Goal: Task Accomplishment & Management: Use online tool/utility

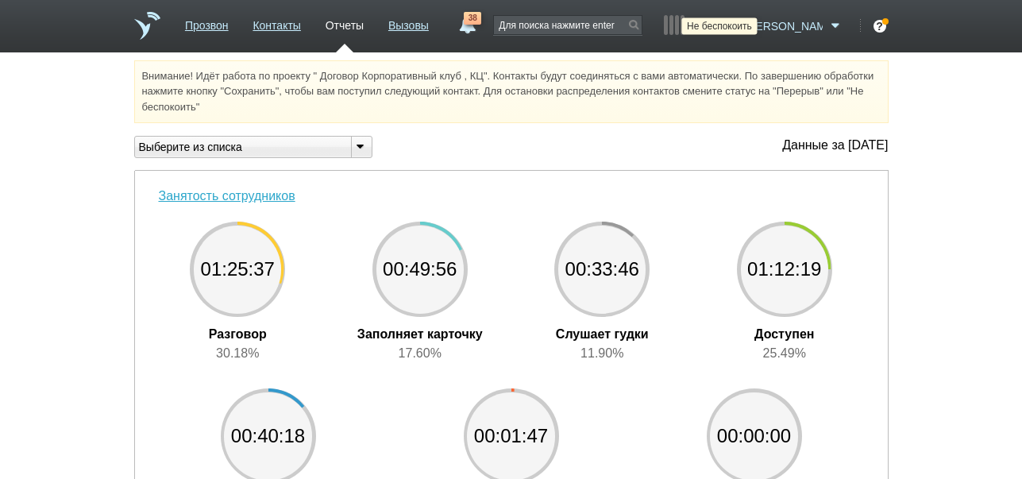
click at [742, 29] on icon at bounding box center [730, 26] width 21 height 16
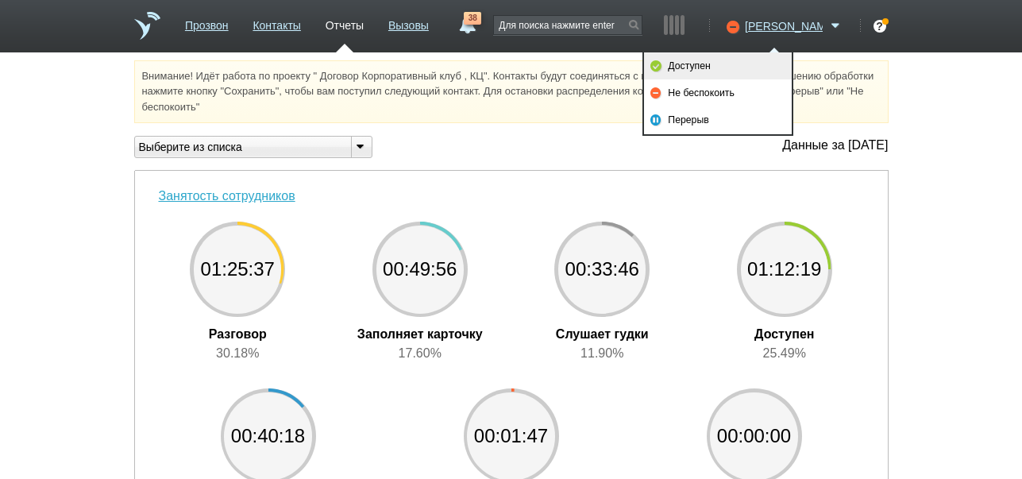
click at [746, 62] on link "Доступен" at bounding box center [718, 65] width 148 height 27
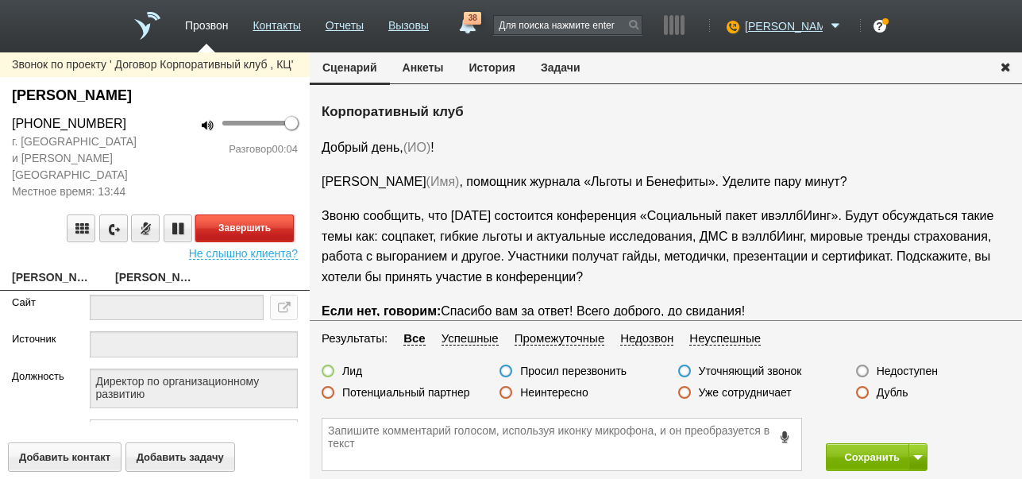
click at [284, 214] on button "Завершить" at bounding box center [244, 228] width 98 height 28
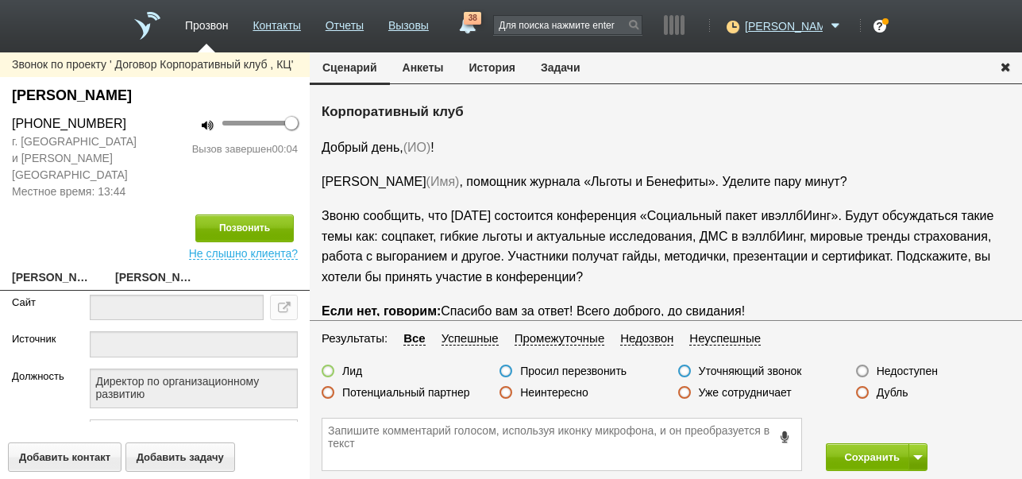
click at [933, 369] on label "Недоступен" at bounding box center [907, 371] width 61 height 14
click at [0, 0] on input "Недоступен" at bounding box center [0, 0] width 0 height 0
click at [910, 458] on button at bounding box center [918, 457] width 19 height 28
click at [908, 437] on button "Сохранить и остаться" at bounding box center [865, 428] width 123 height 28
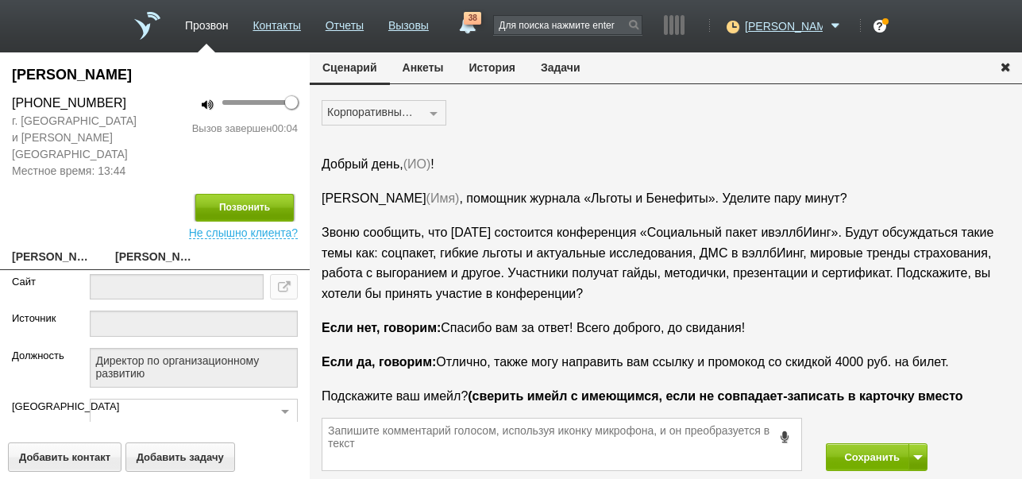
click at [216, 194] on button "Позвонить" at bounding box center [244, 208] width 98 height 28
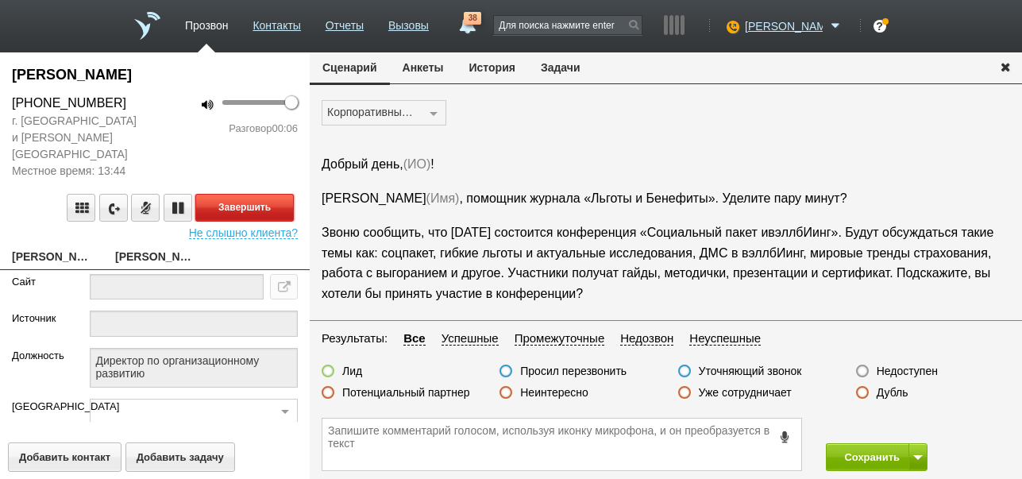
click at [278, 194] on button "Завершить" at bounding box center [244, 208] width 98 height 28
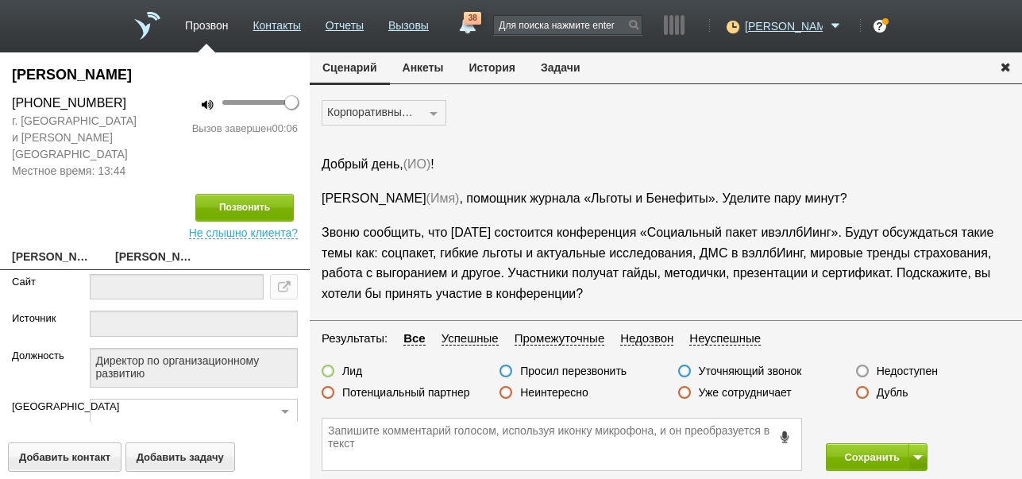
click at [925, 370] on label "Недоступен" at bounding box center [907, 371] width 61 height 14
click at [0, 0] on input "Недоступен" at bounding box center [0, 0] width 0 height 0
click at [859, 451] on button "Сохранить" at bounding box center [867, 457] width 83 height 28
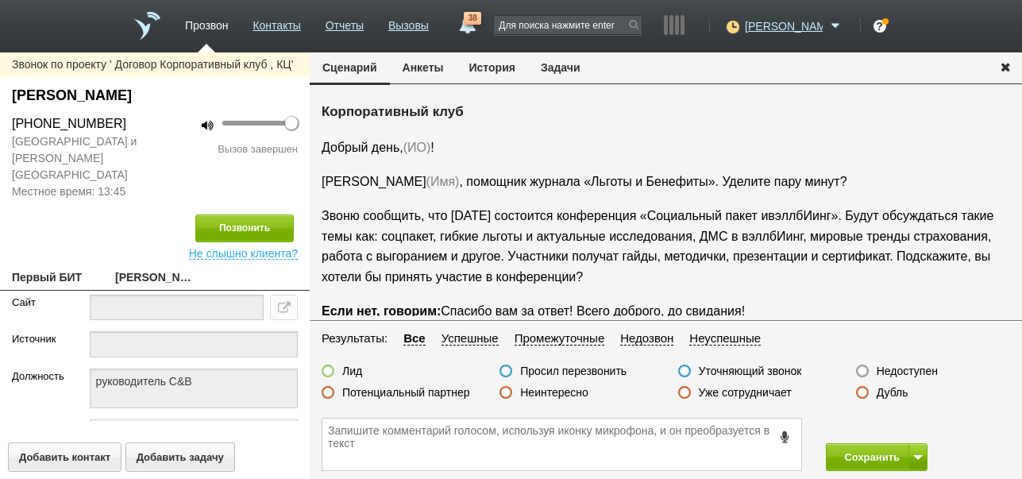
click at [502, 56] on button "История" at bounding box center [492, 67] width 71 height 30
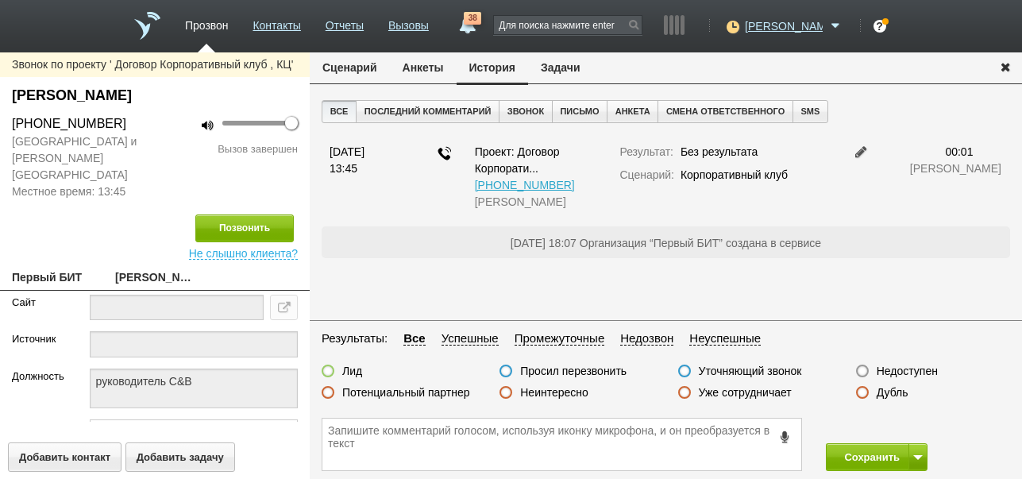
click at [373, 62] on button "Сценарий" at bounding box center [350, 67] width 80 height 30
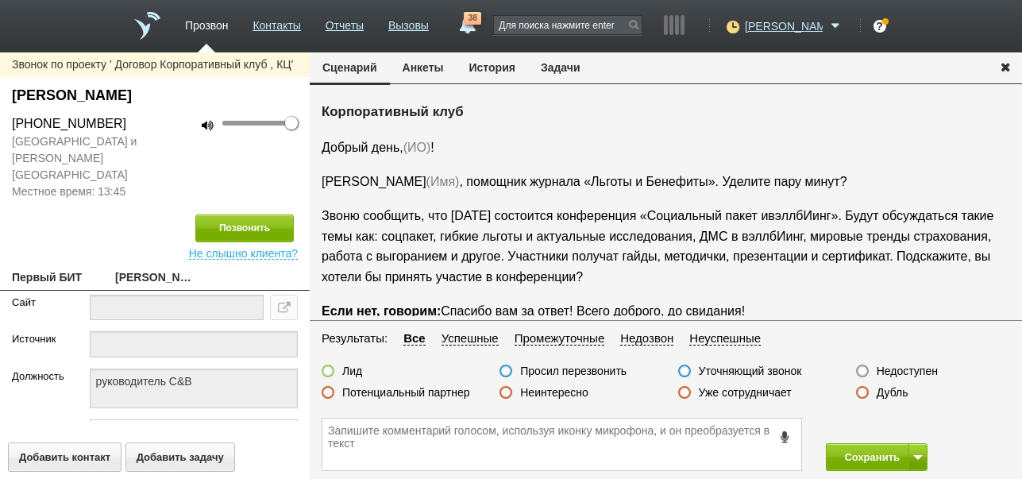
click at [894, 370] on label "Недоступен" at bounding box center [907, 371] width 61 height 14
click at [0, 0] on input "Недоступен" at bounding box center [0, 0] width 0 height 0
click at [917, 455] on span at bounding box center [918, 457] width 10 height 5
click at [909, 433] on button "Сохранить и остаться" at bounding box center [865, 428] width 123 height 28
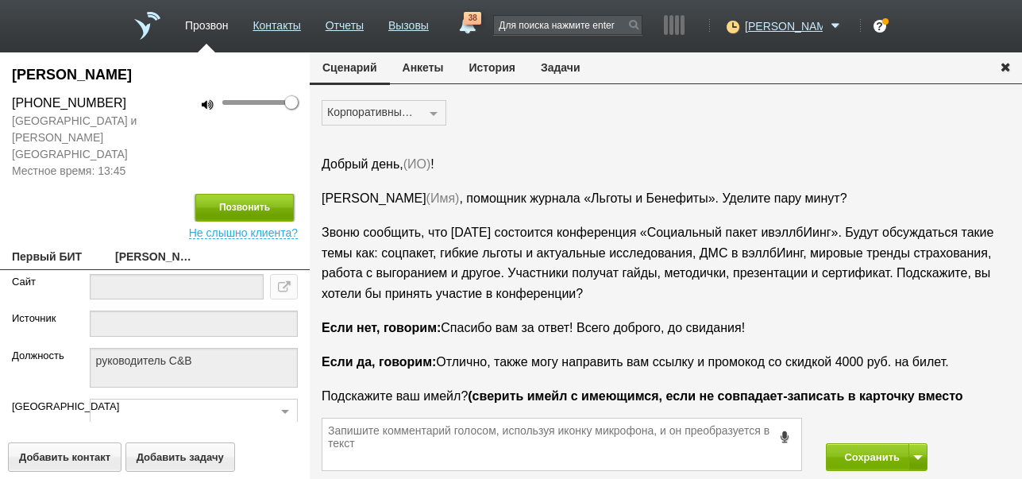
click at [210, 194] on button "Позвонить" at bounding box center [244, 208] width 98 height 28
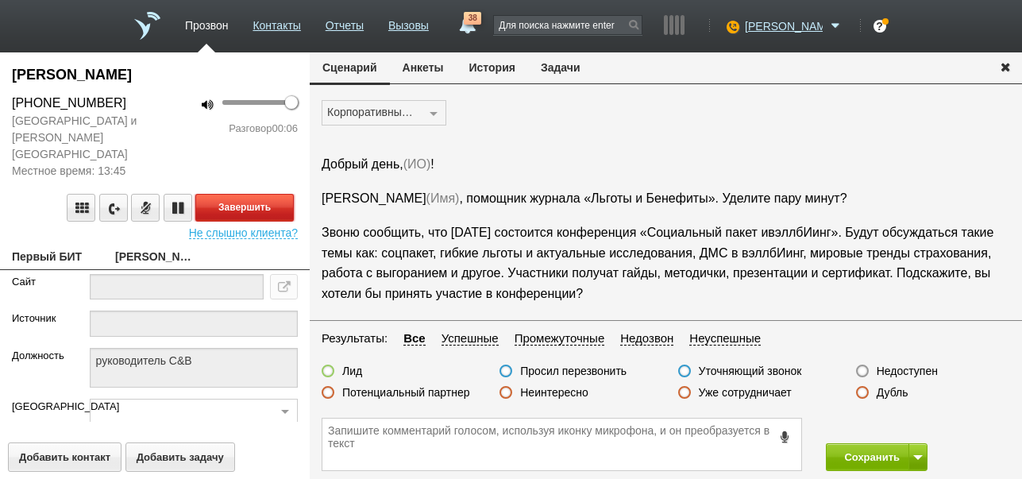
click at [273, 195] on button "Завершить" at bounding box center [244, 208] width 98 height 28
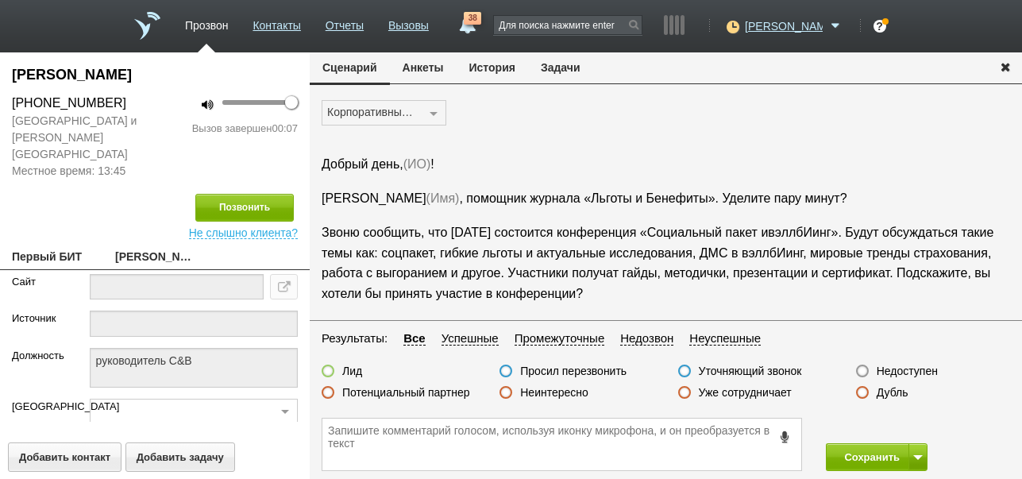
click at [926, 370] on label "Недоступен" at bounding box center [907, 371] width 61 height 14
click at [0, 0] on input "Недоступен" at bounding box center [0, 0] width 0 height 0
click at [867, 459] on button "Сохранить" at bounding box center [867, 457] width 83 height 28
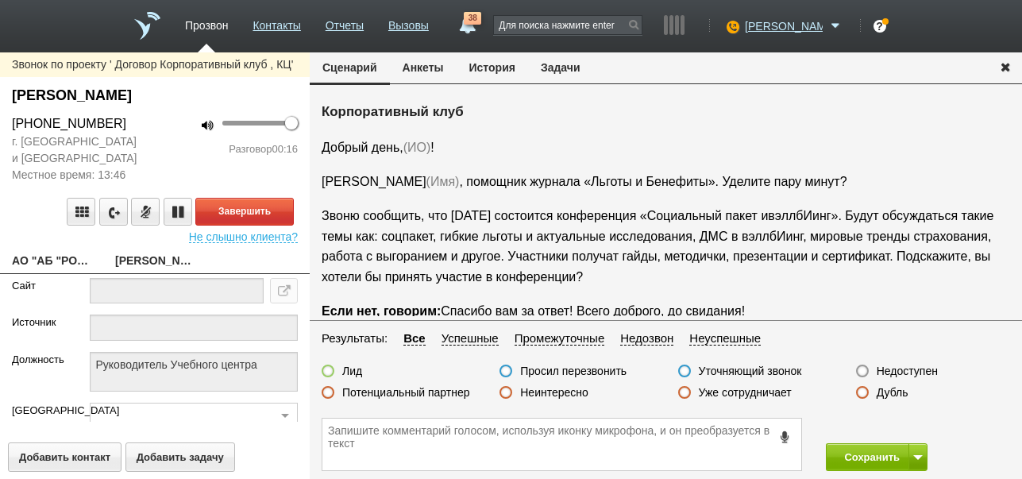
click at [510, 74] on button "История" at bounding box center [492, 67] width 71 height 30
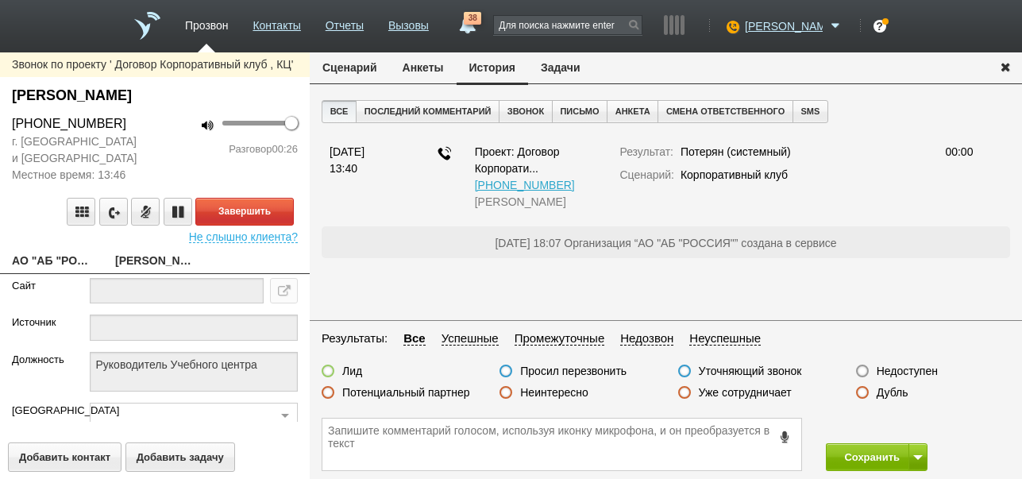
click at [342, 71] on button "Сценарий" at bounding box center [350, 67] width 80 height 30
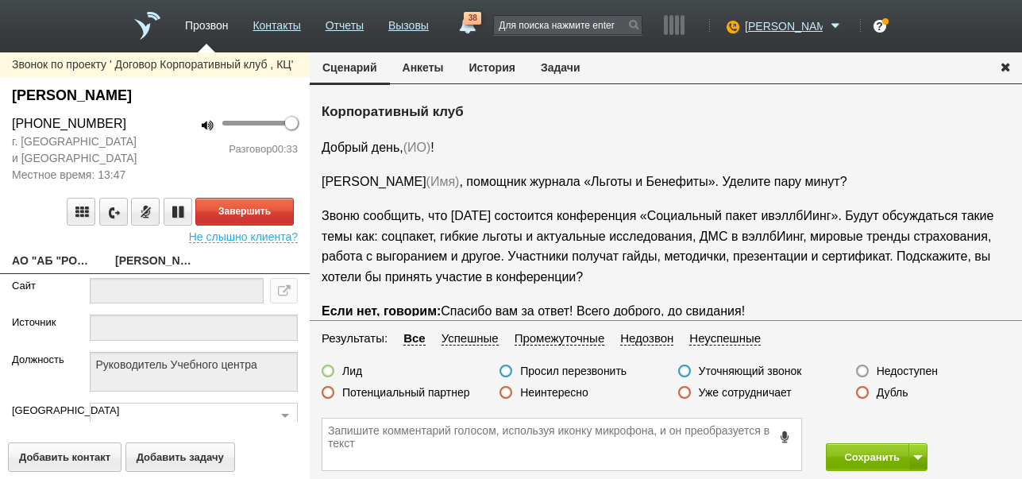
scroll to position [26, 0]
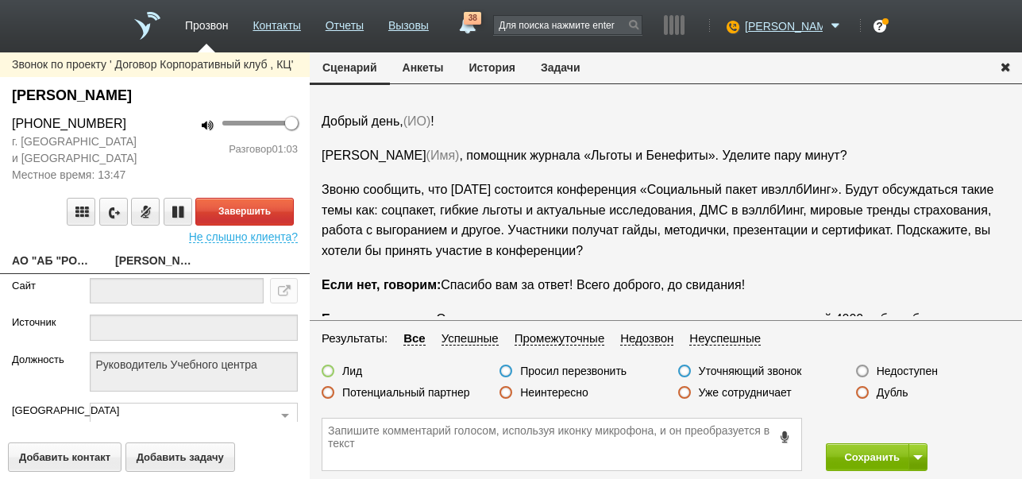
click at [567, 392] on label "Неинтересно" at bounding box center [554, 392] width 68 height 14
click at [0, 0] on input "Неинтересно" at bounding box center [0, 0] width 0 height 0
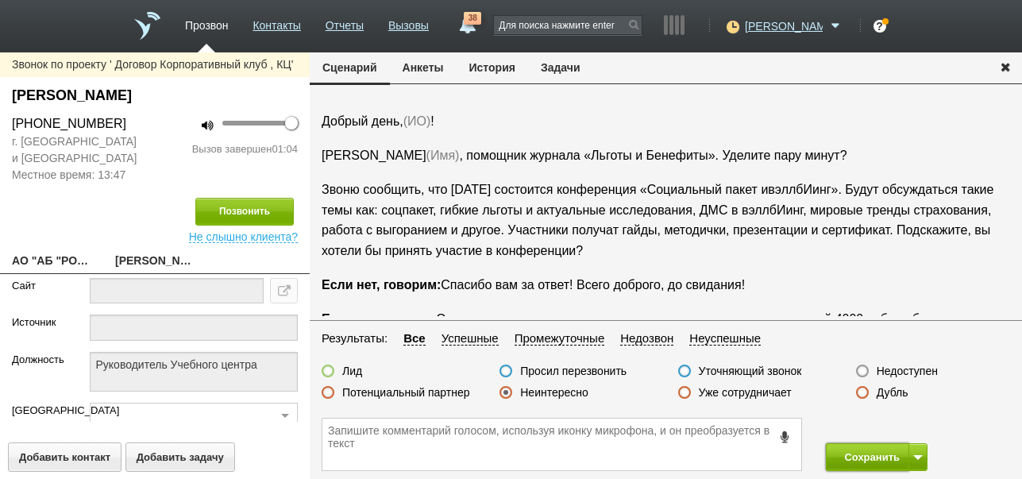
click at [870, 459] on button "Сохранить" at bounding box center [867, 457] width 83 height 28
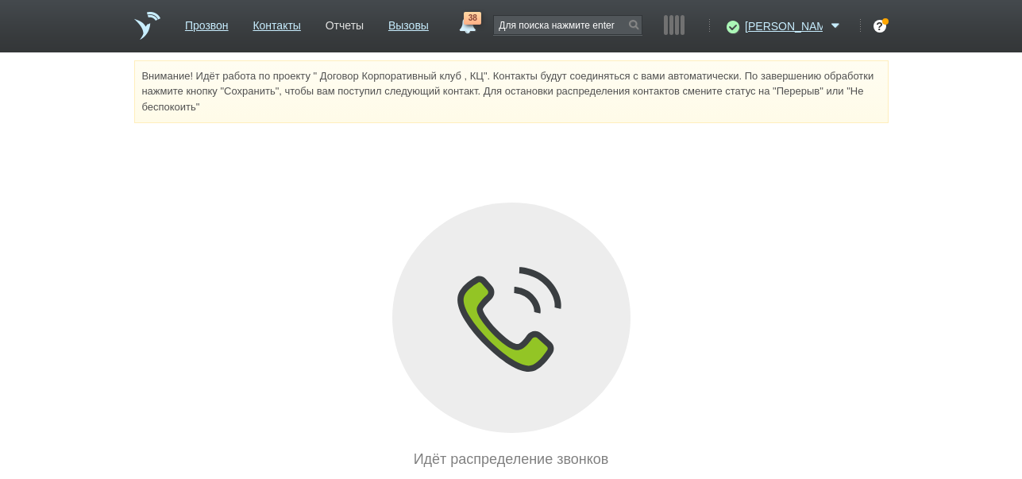
click at [364, 27] on link "Отчеты" at bounding box center [345, 22] width 38 height 23
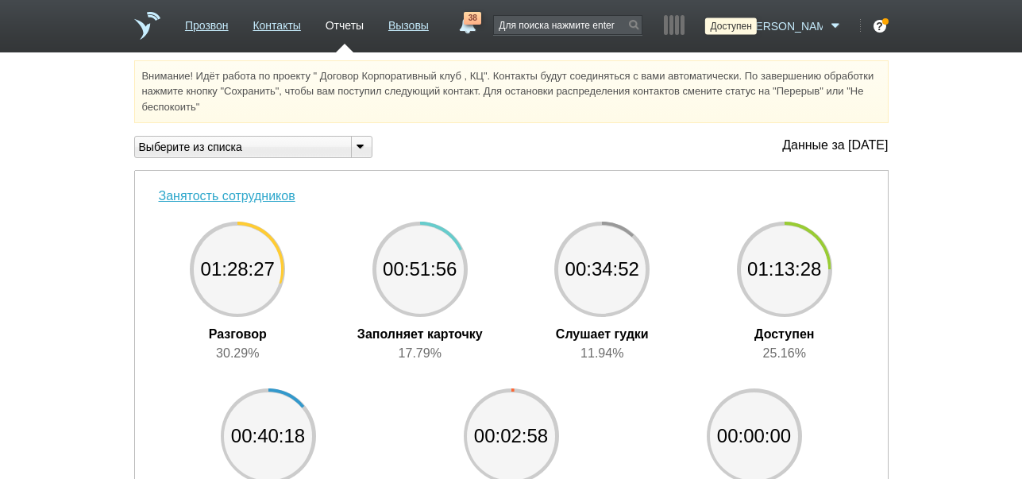
click at [742, 20] on icon at bounding box center [730, 26] width 21 height 16
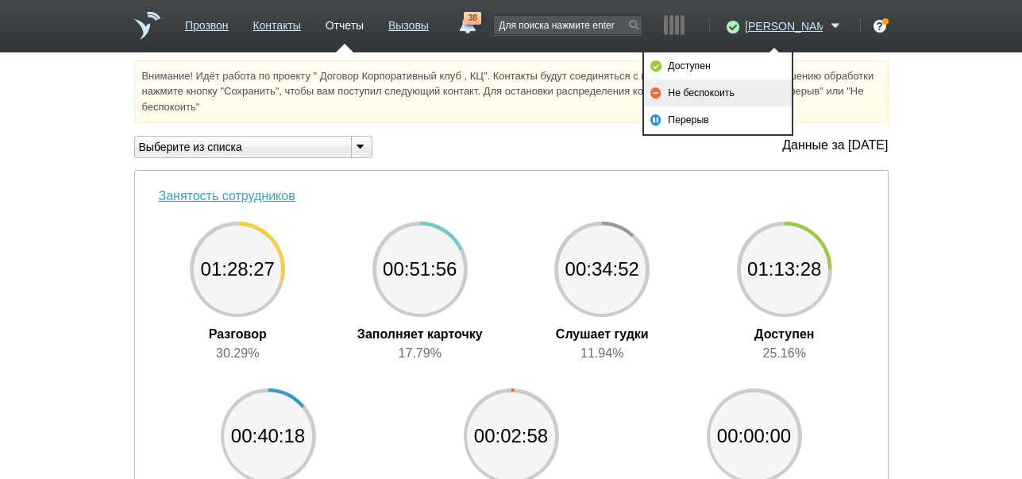
click at [712, 88] on link "Не беспокоить" at bounding box center [718, 92] width 148 height 27
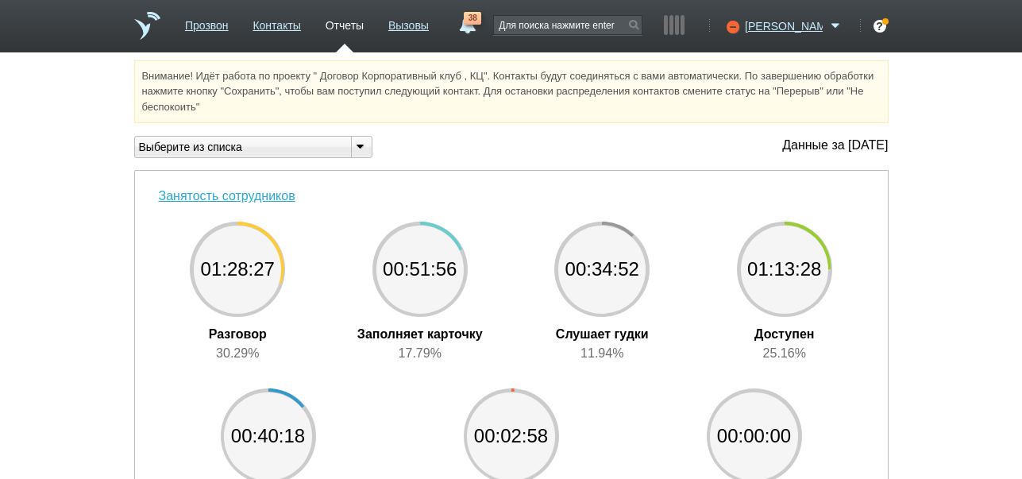
click at [481, 24] on span "38" at bounding box center [472, 18] width 17 height 13
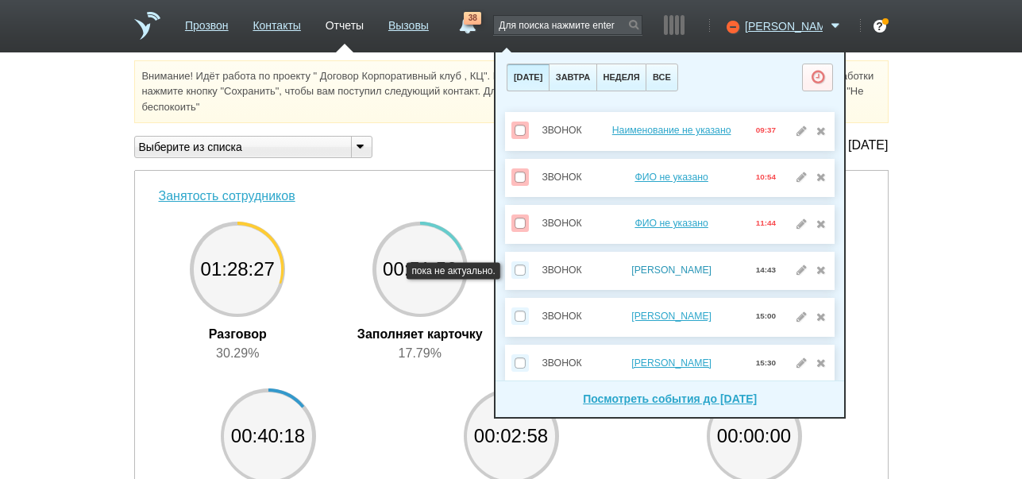
click at [678, 269] on link "[PERSON_NAME]" at bounding box center [671, 270] width 80 height 11
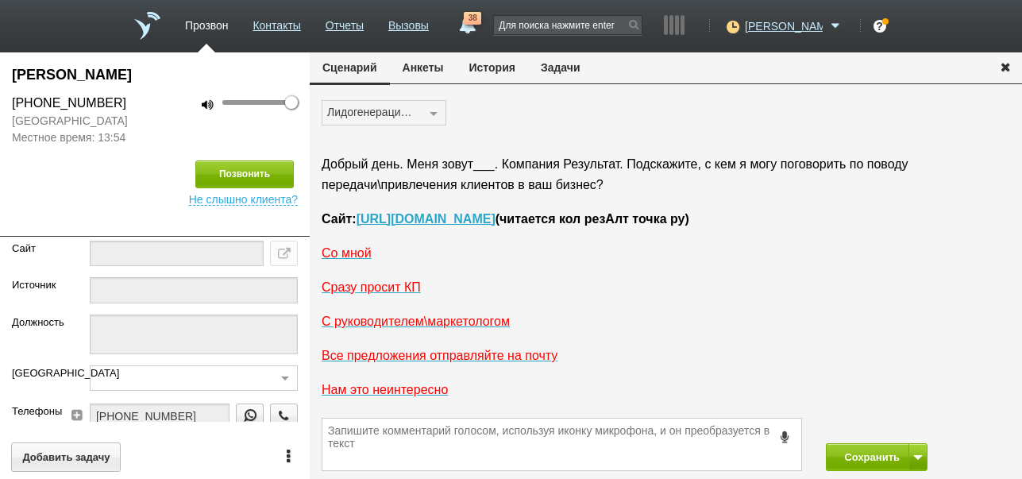
click at [487, 70] on button "История" at bounding box center [492, 67] width 71 height 30
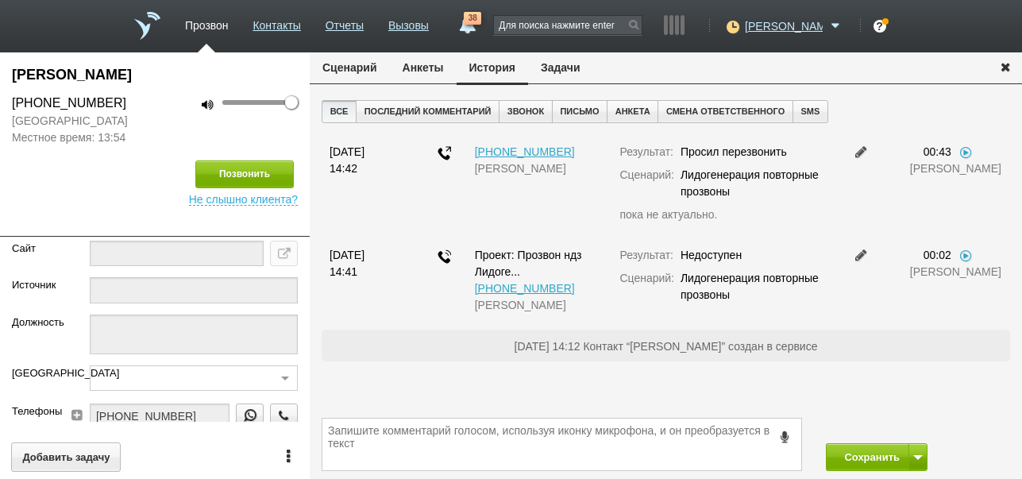
click at [558, 64] on button "Задачи" at bounding box center [560, 67] width 65 height 30
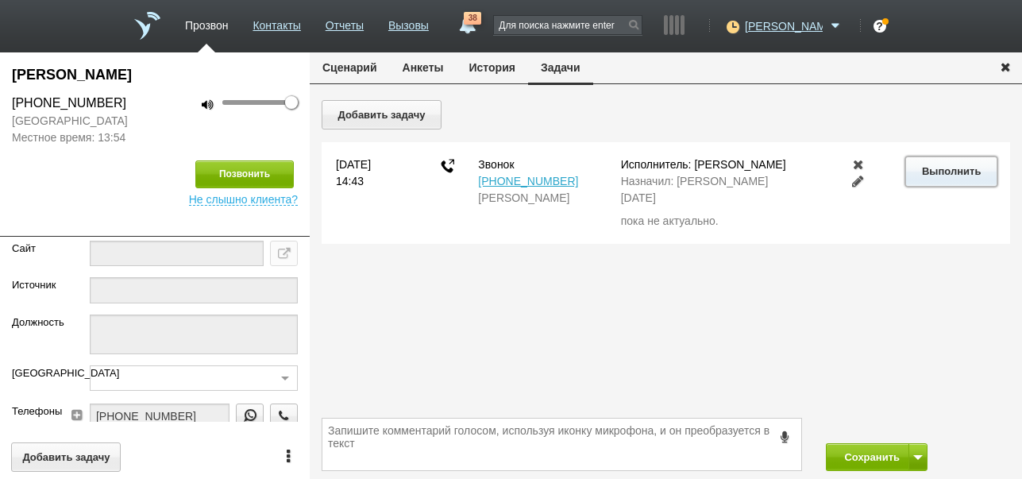
click at [921, 172] on button "Выполнить" at bounding box center [951, 170] width 91 height 29
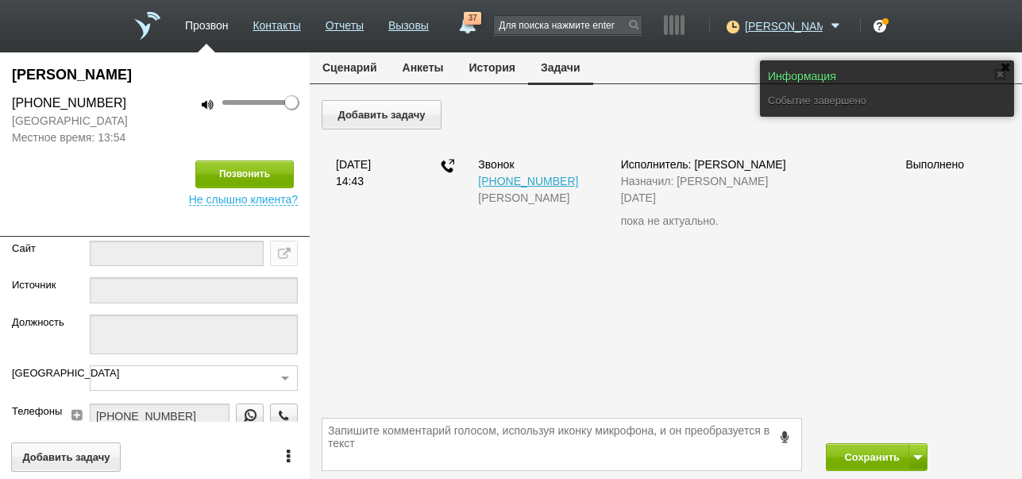
click at [341, 60] on button "Сценарий" at bounding box center [350, 67] width 80 height 30
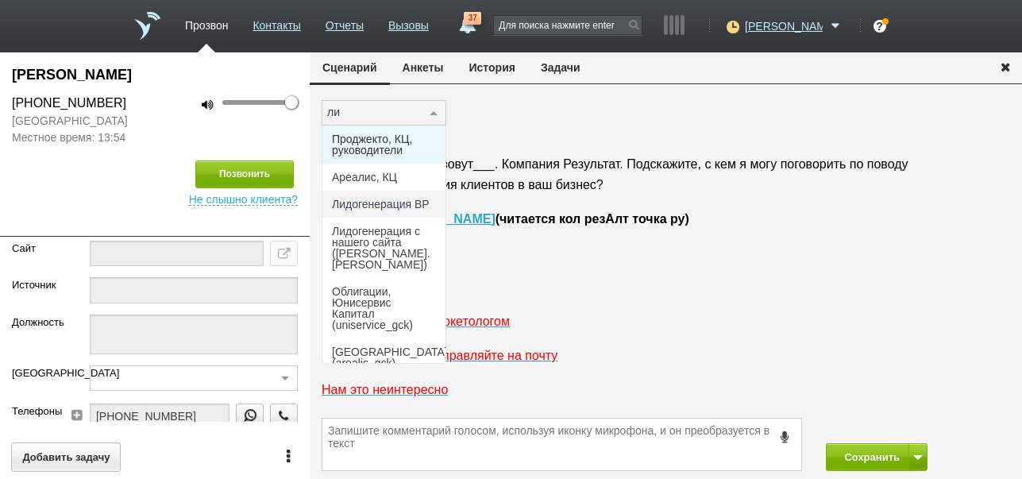
type input "лид"
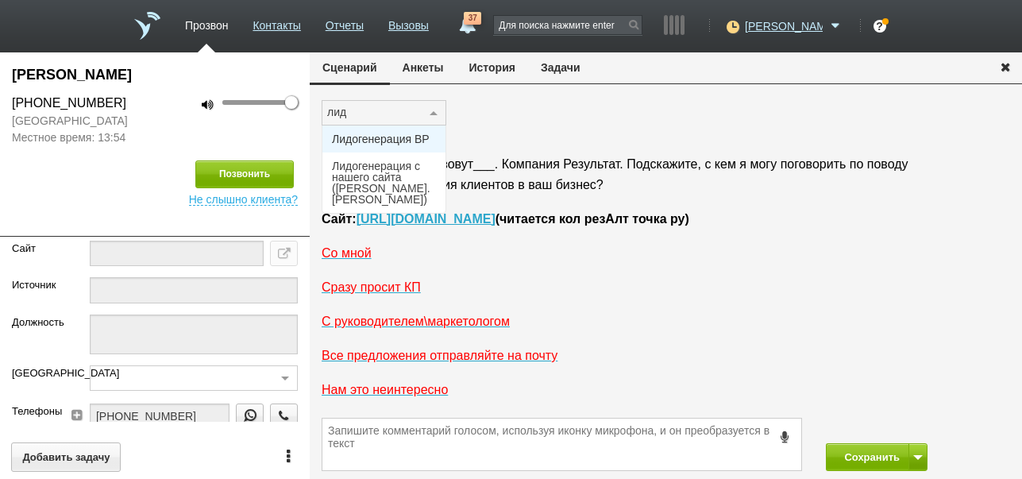
click at [503, 115] on div "лид Поиск... Лидогенерация ВР Лидогенерация с нашего сайта ([PERSON_NAME].[PERS…" at bounding box center [666, 119] width 713 height 38
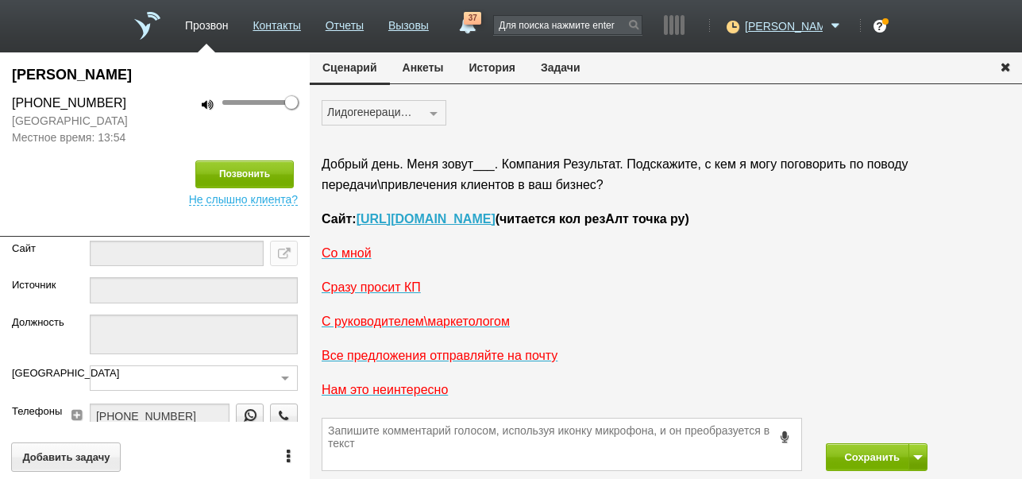
click at [1004, 62] on icon "button" at bounding box center [1005, 66] width 17 height 12
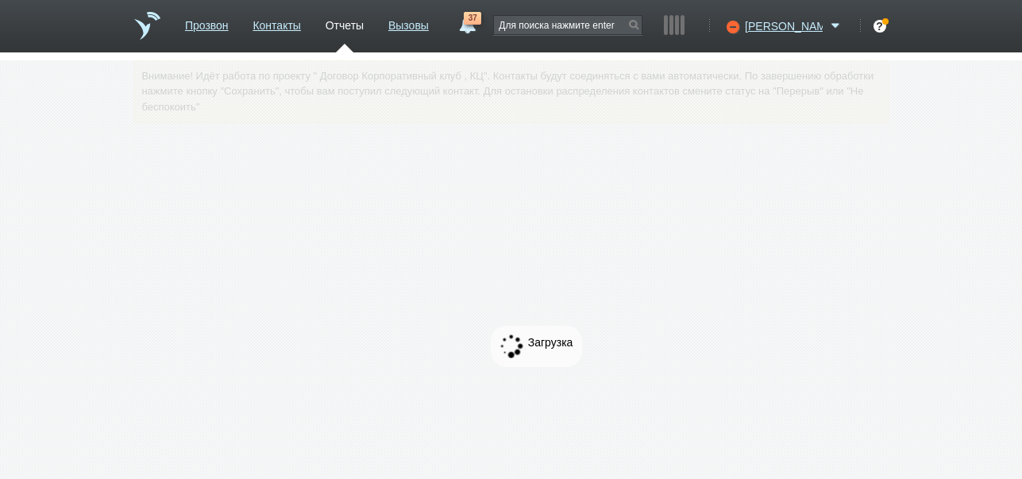
click at [481, 21] on span "37" at bounding box center [472, 18] width 17 height 13
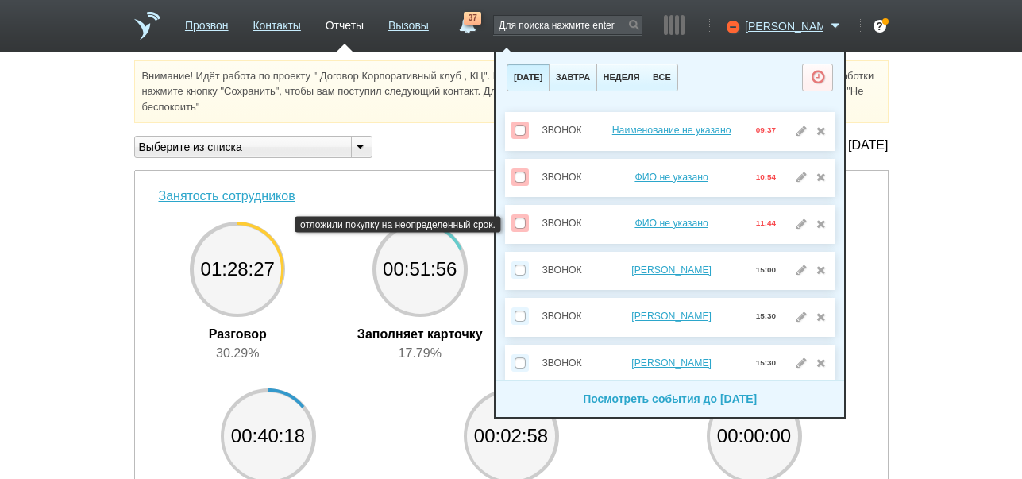
scroll to position [53, 0]
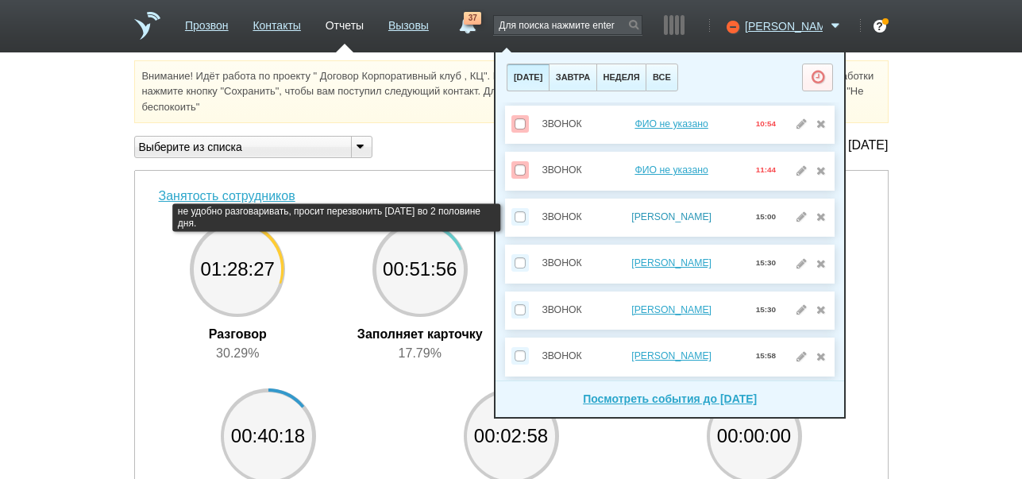
click at [642, 216] on link "[PERSON_NAME]" at bounding box center [671, 216] width 80 height 11
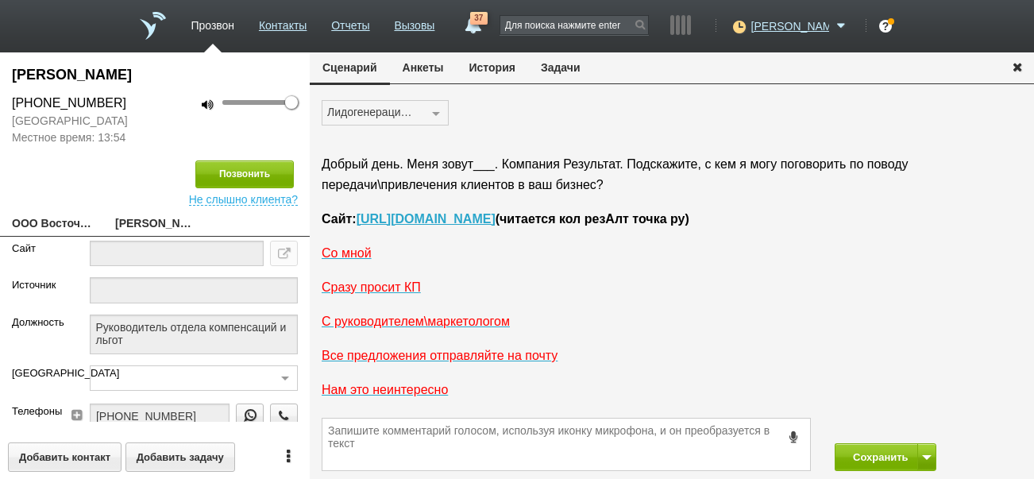
click at [489, 72] on button "История" at bounding box center [492, 67] width 71 height 30
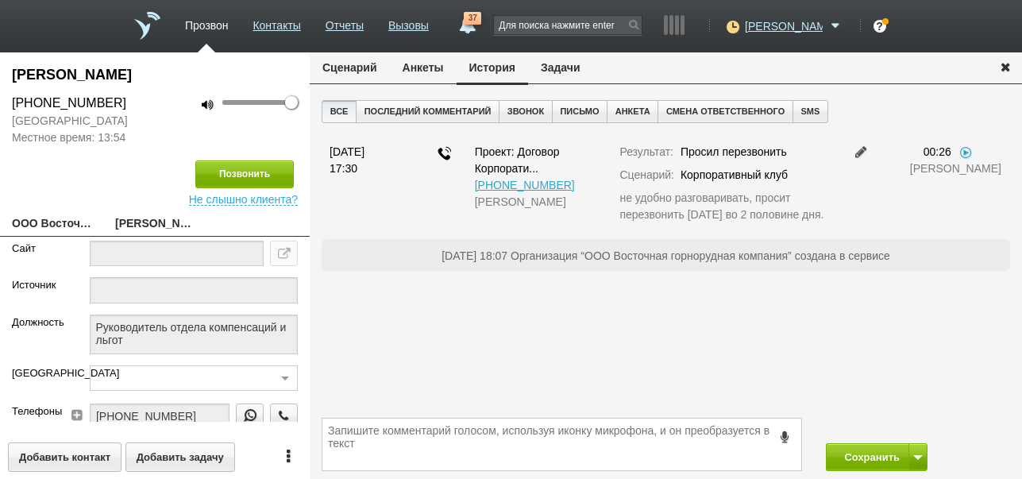
click at [571, 68] on button "Задачи" at bounding box center [560, 67] width 65 height 30
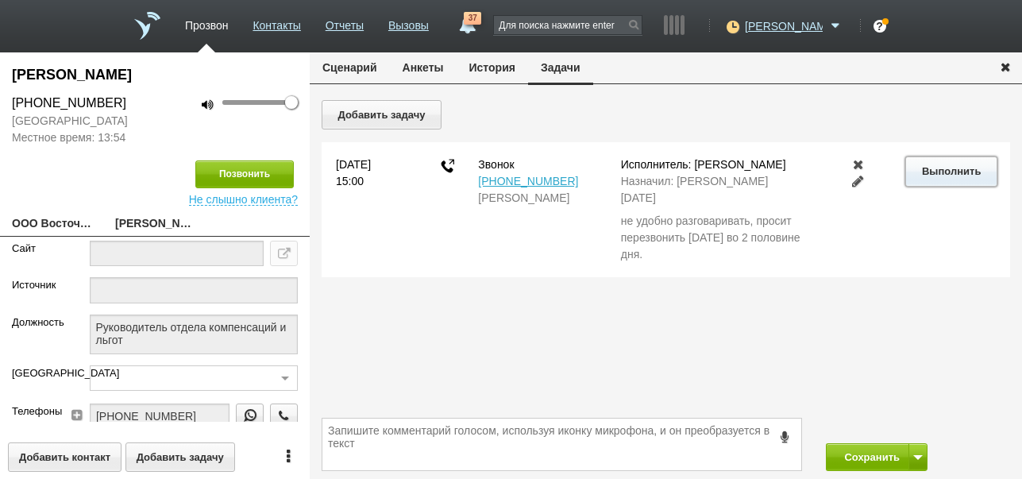
click at [937, 178] on button "Выполнить" at bounding box center [951, 170] width 91 height 29
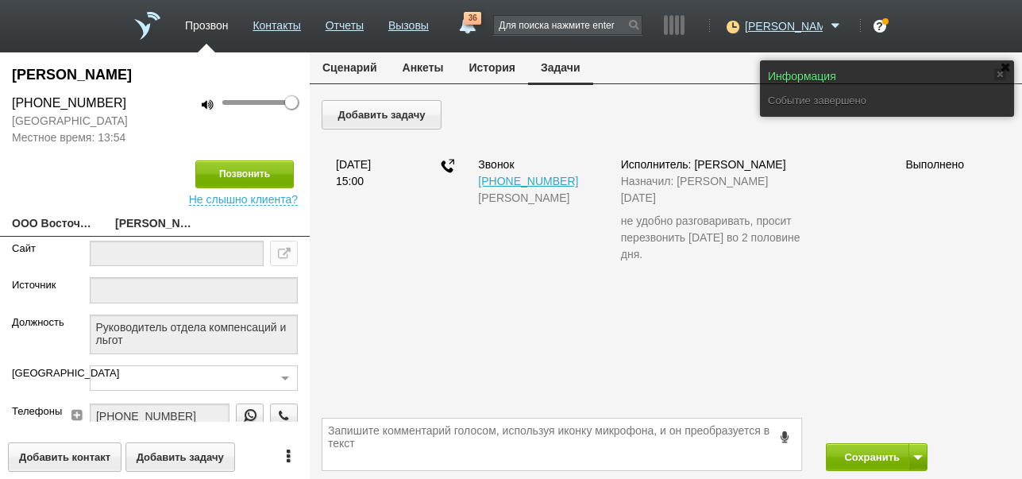
click at [365, 64] on button "Сценарий" at bounding box center [350, 67] width 80 height 30
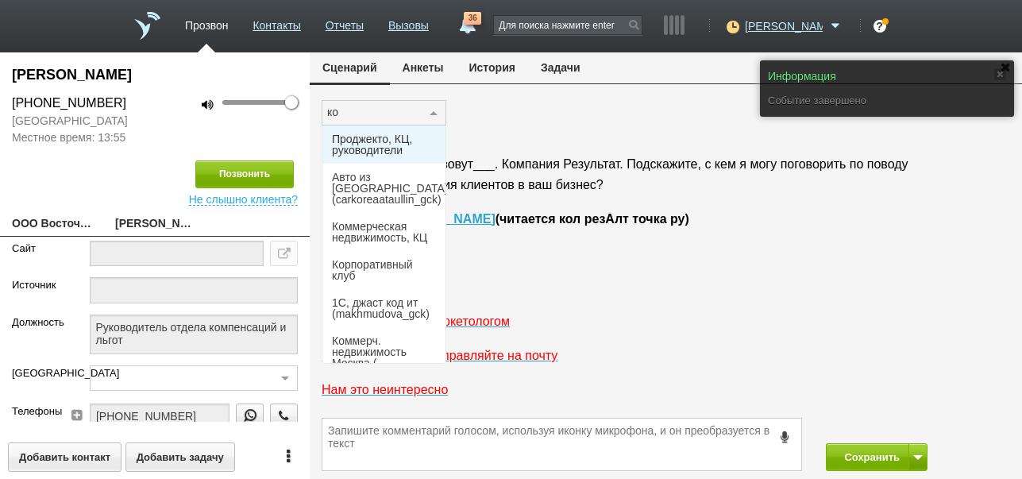
type input "кор"
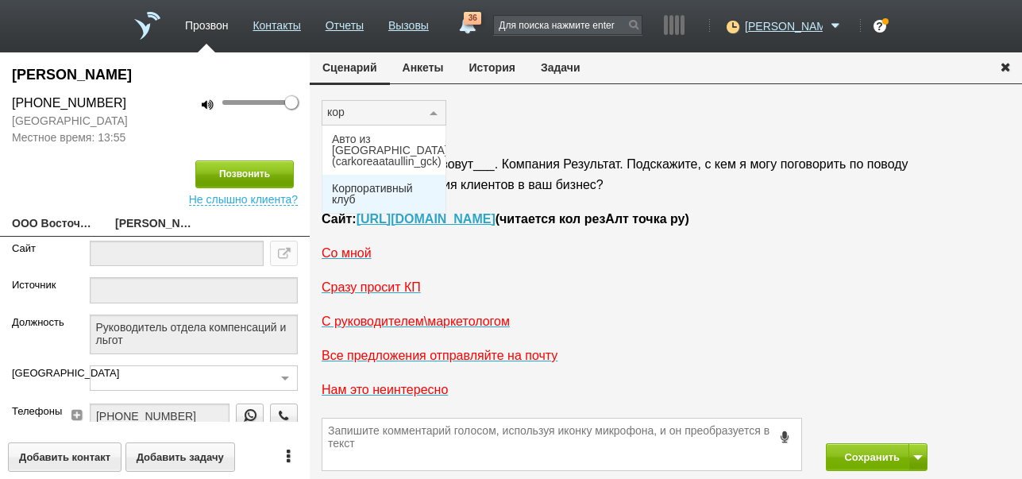
drag, startPoint x: 361, startPoint y: 172, endPoint x: 253, endPoint y: 178, distance: 107.4
click at [361, 183] on span "Корпоративный клуб" at bounding box center [384, 194] width 104 height 22
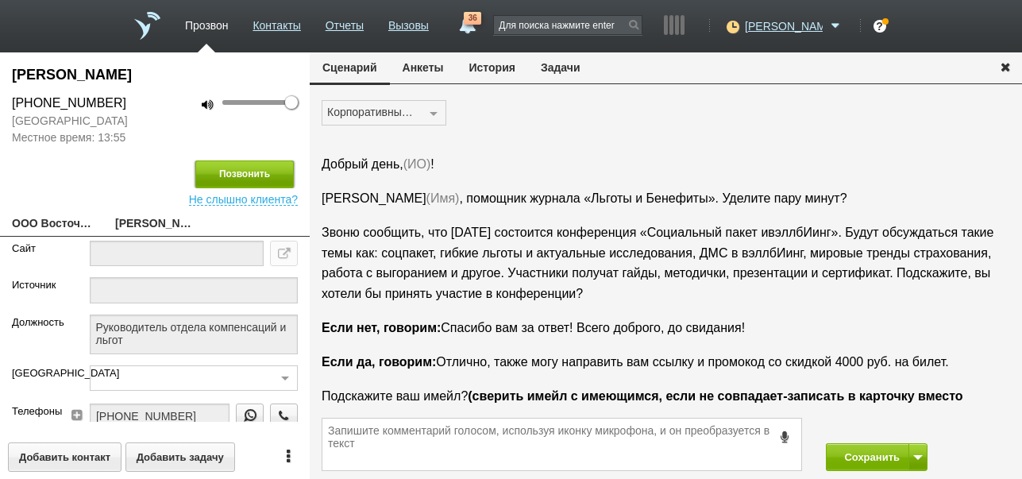
click at [253, 173] on button "Позвонить" at bounding box center [244, 174] width 98 height 28
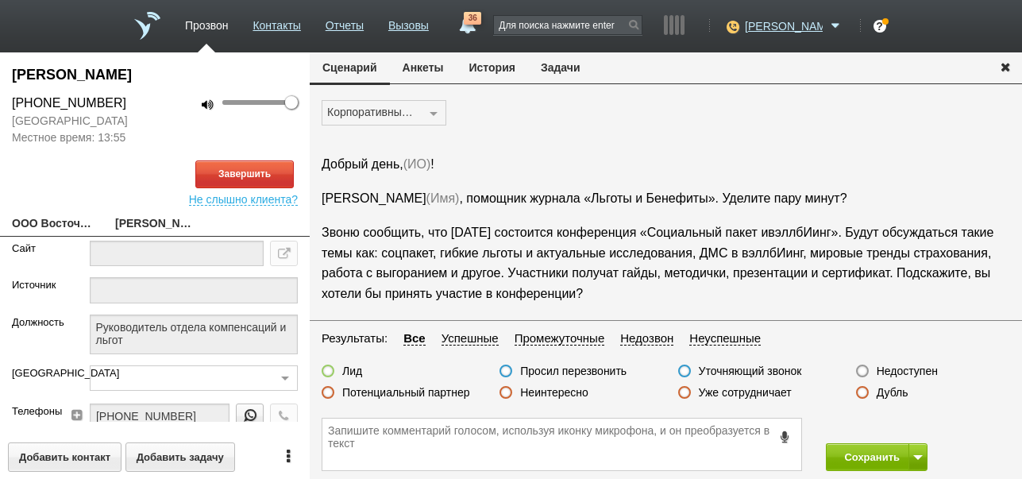
click at [493, 68] on button "История" at bounding box center [492, 67] width 71 height 30
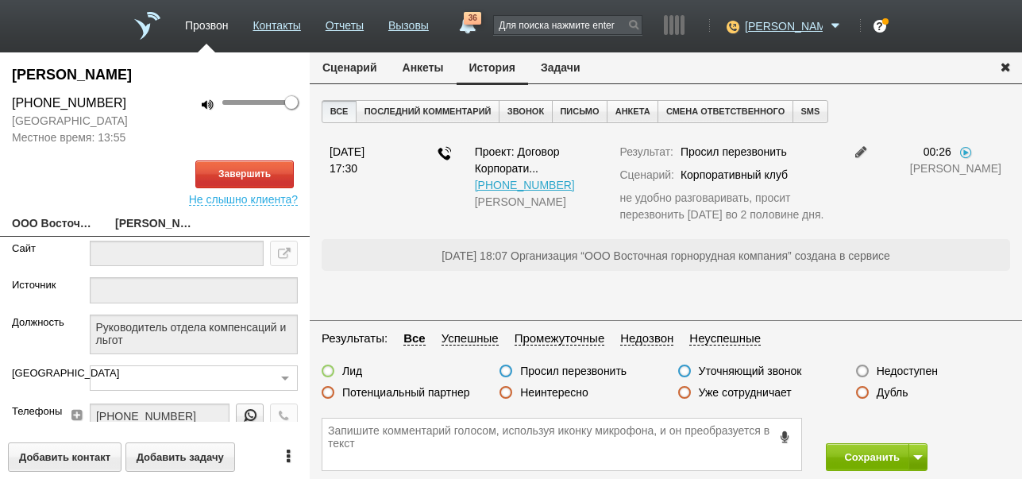
click at [353, 70] on button "Сценарий" at bounding box center [350, 67] width 80 height 30
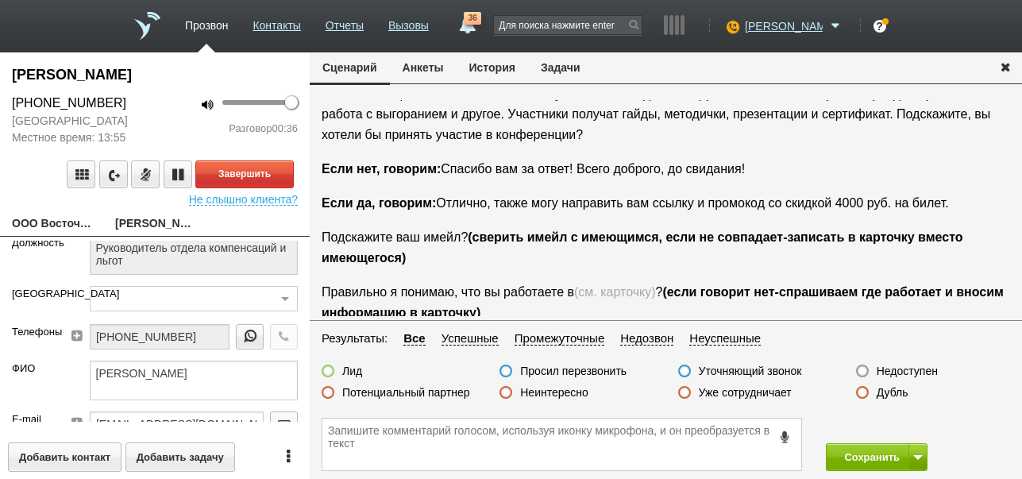
scroll to position [133, 0]
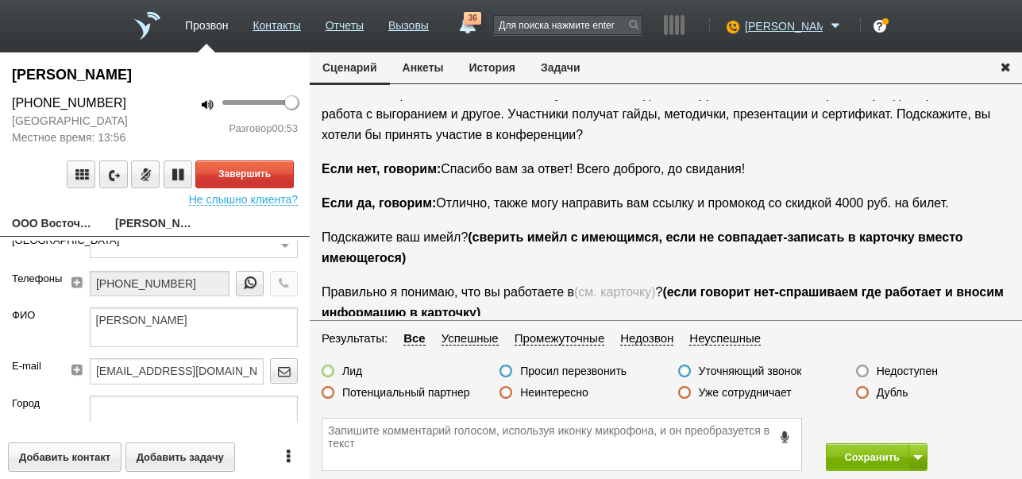
click at [575, 391] on label "Неинтересно" at bounding box center [554, 392] width 68 height 14
click at [0, 0] on input "Неинтересно" at bounding box center [0, 0] width 0 height 0
click at [284, 175] on button "Завершить" at bounding box center [244, 174] width 98 height 28
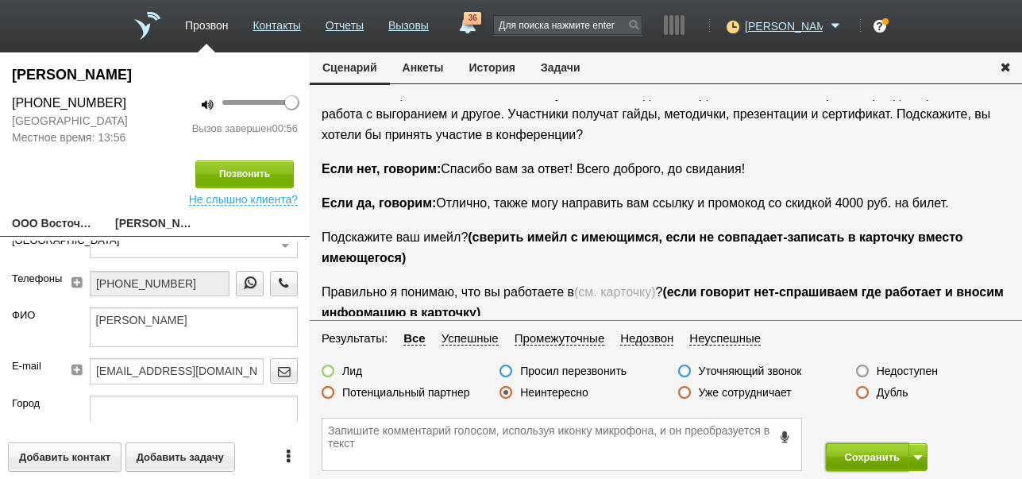
click at [879, 451] on button "Сохранить" at bounding box center [867, 457] width 83 height 28
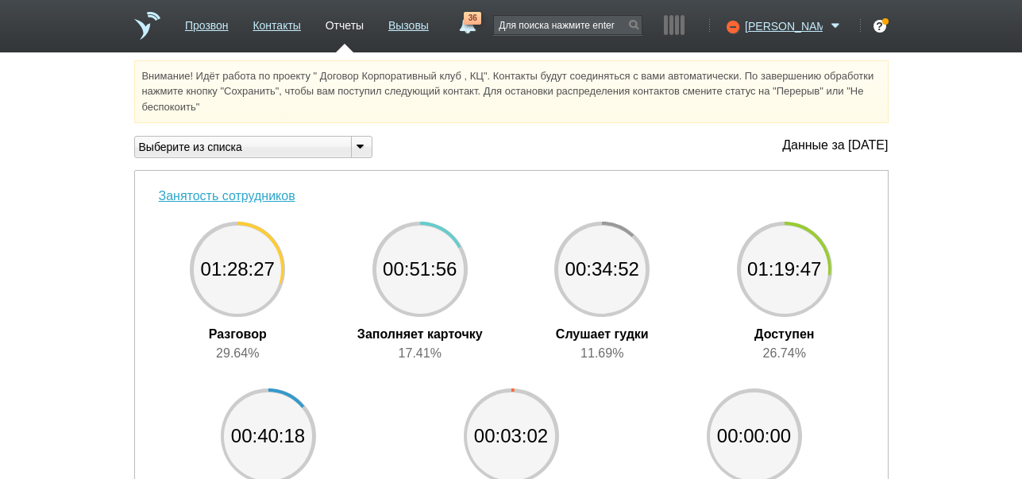
click at [481, 21] on link "36" at bounding box center [467, 21] width 29 height 19
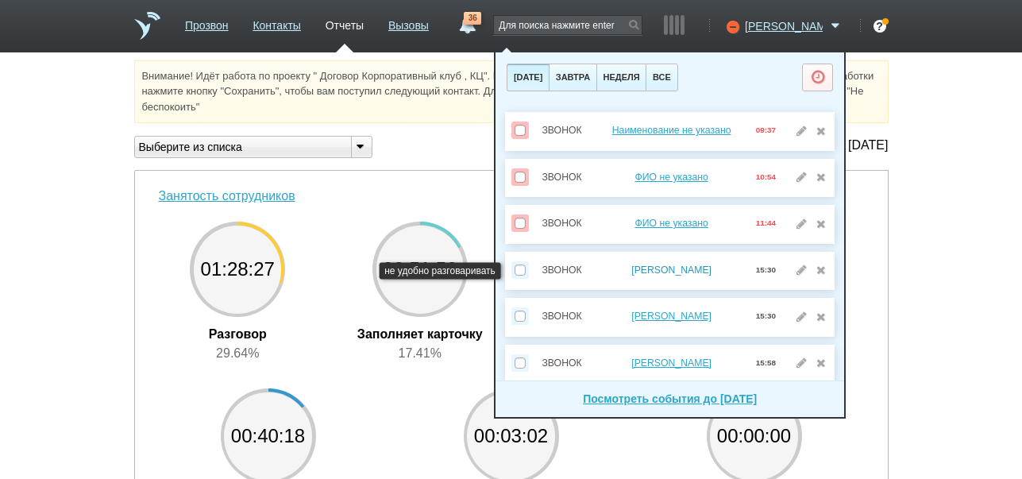
click at [662, 269] on link "[PERSON_NAME]" at bounding box center [671, 270] width 80 height 11
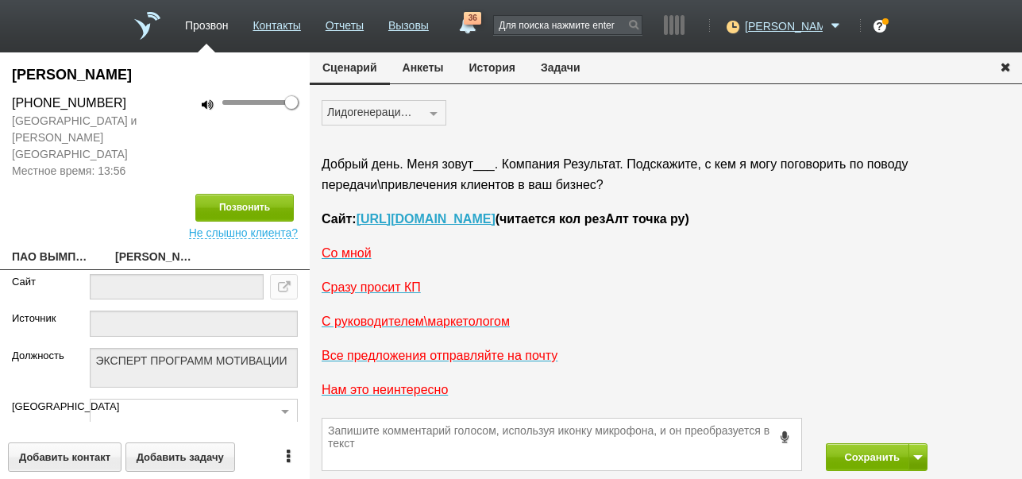
click at [502, 68] on button "История" at bounding box center [492, 67] width 71 height 30
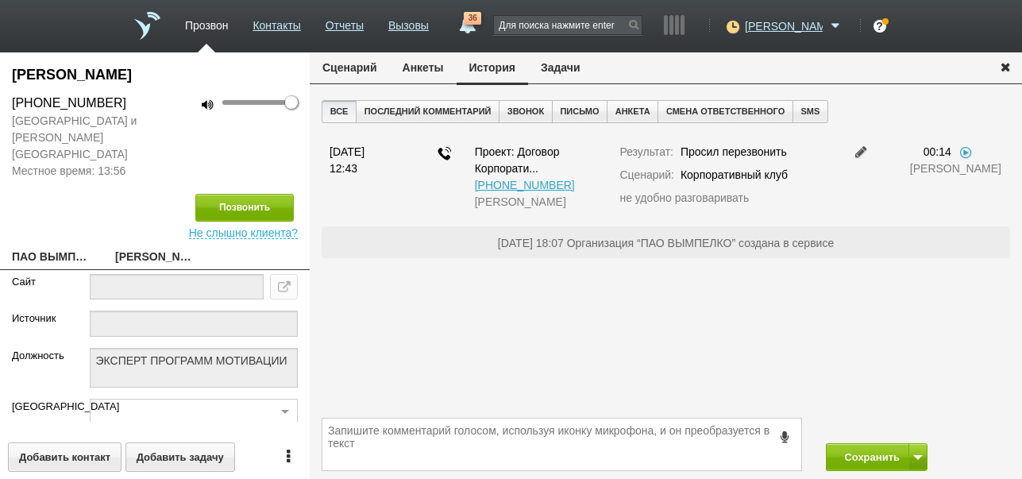
click at [562, 68] on button "Задачи" at bounding box center [560, 67] width 65 height 30
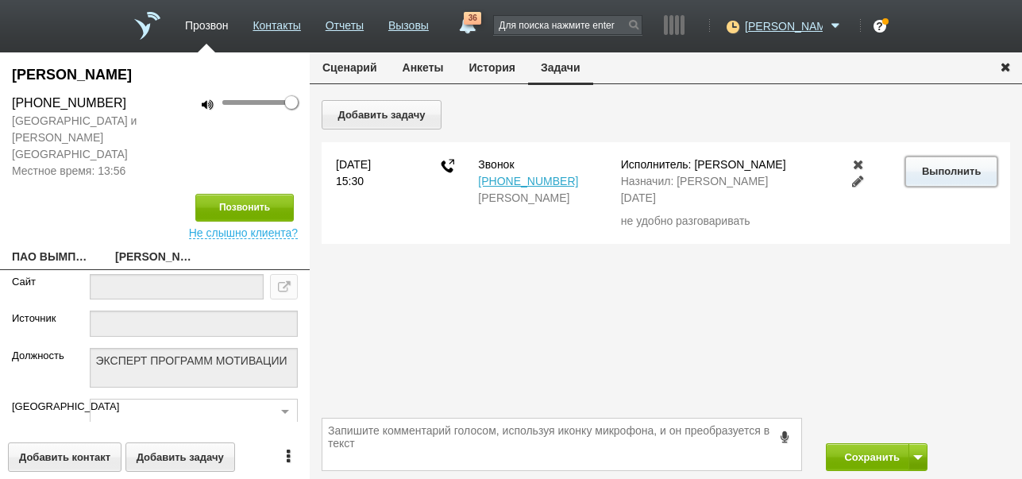
click at [948, 169] on button "Выполнить" at bounding box center [951, 170] width 91 height 29
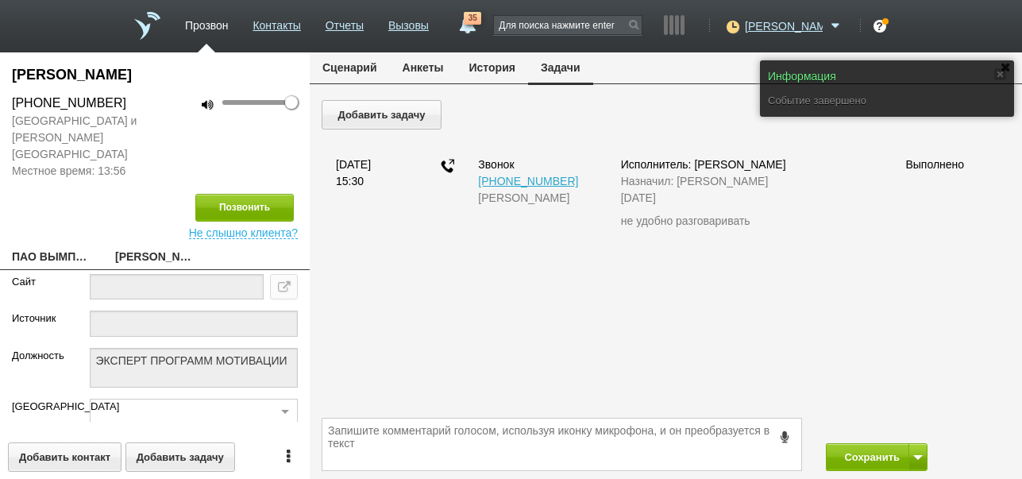
click at [365, 71] on button "Сценарий" at bounding box center [350, 67] width 80 height 30
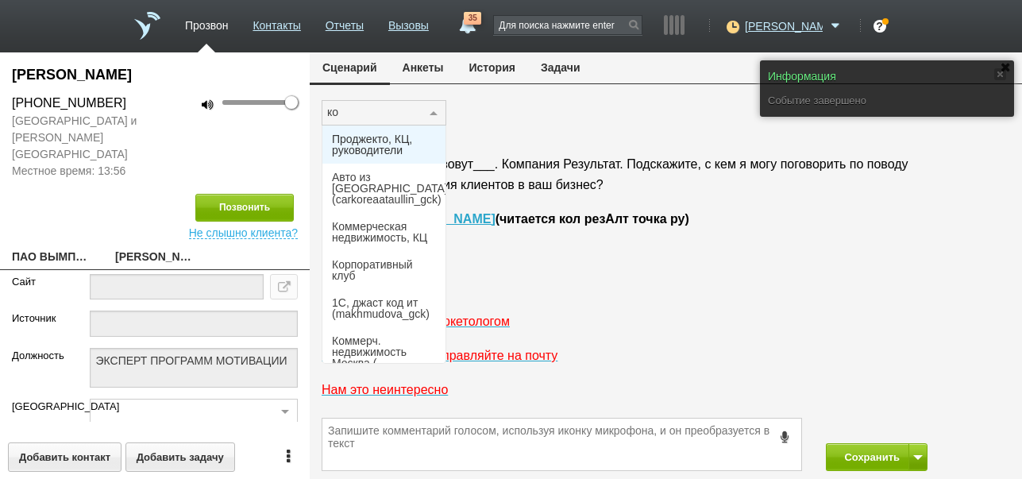
type input "кор"
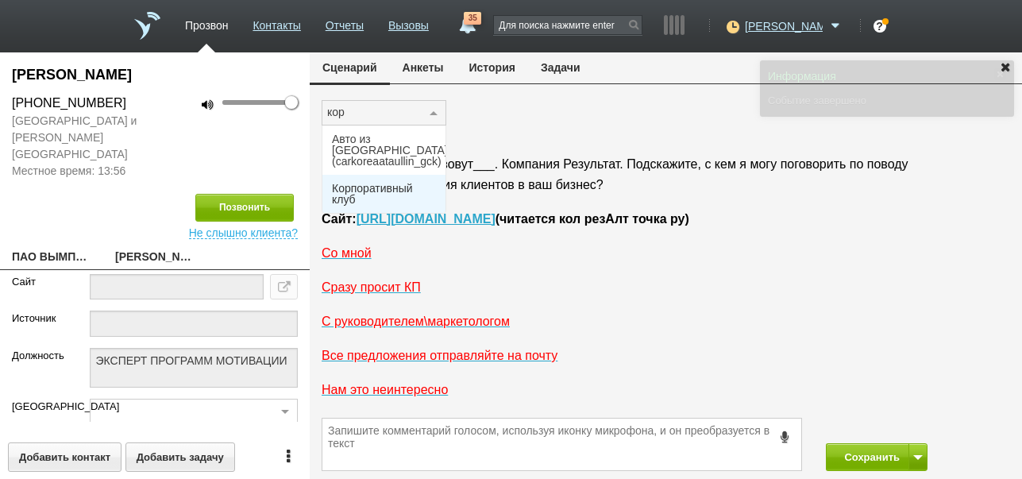
click at [349, 183] on span "Корпоративный клуб" at bounding box center [384, 194] width 104 height 22
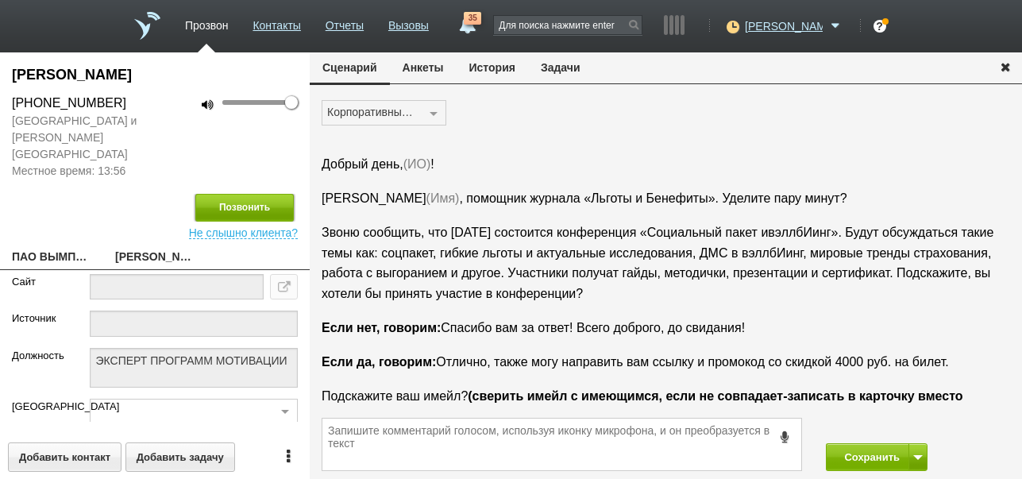
click at [269, 194] on button "Позвонить" at bounding box center [244, 208] width 98 height 28
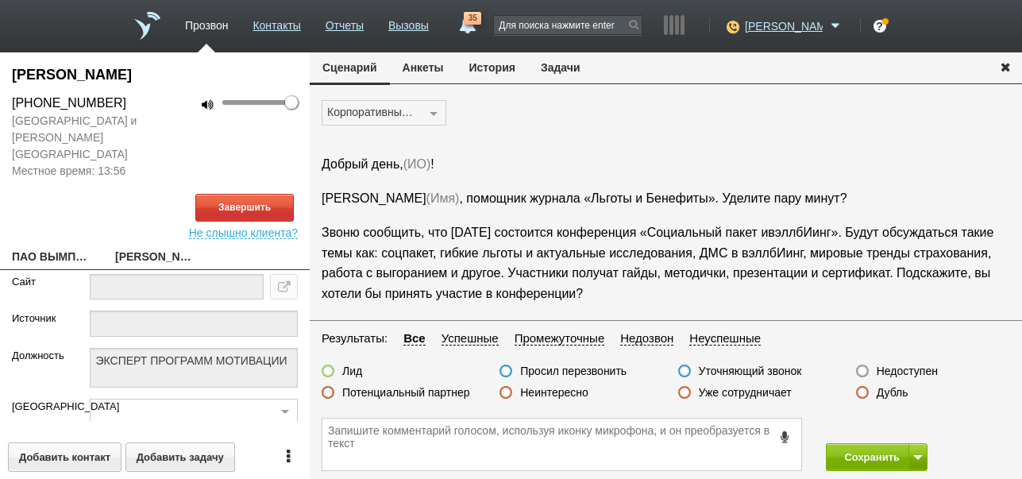
click at [504, 71] on button "История" at bounding box center [492, 67] width 71 height 30
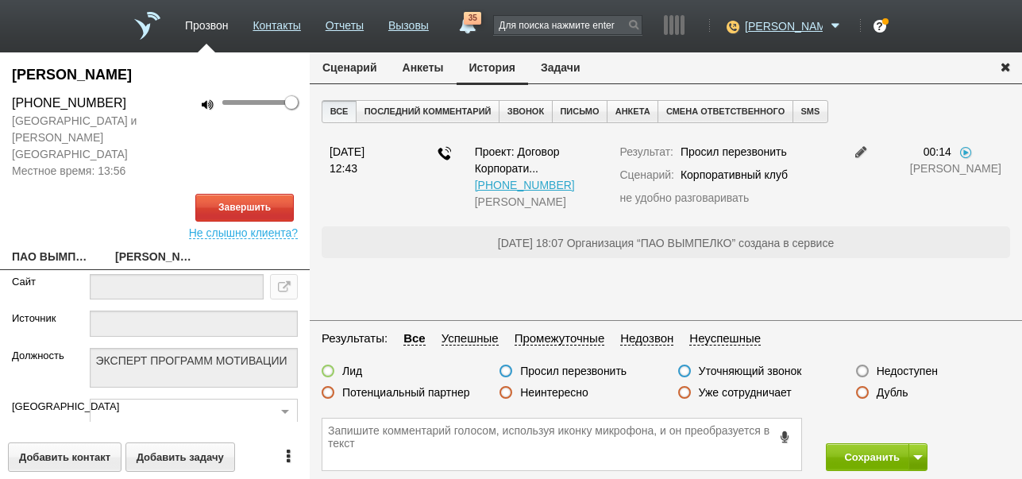
click at [365, 68] on button "Сценарий" at bounding box center [350, 67] width 80 height 30
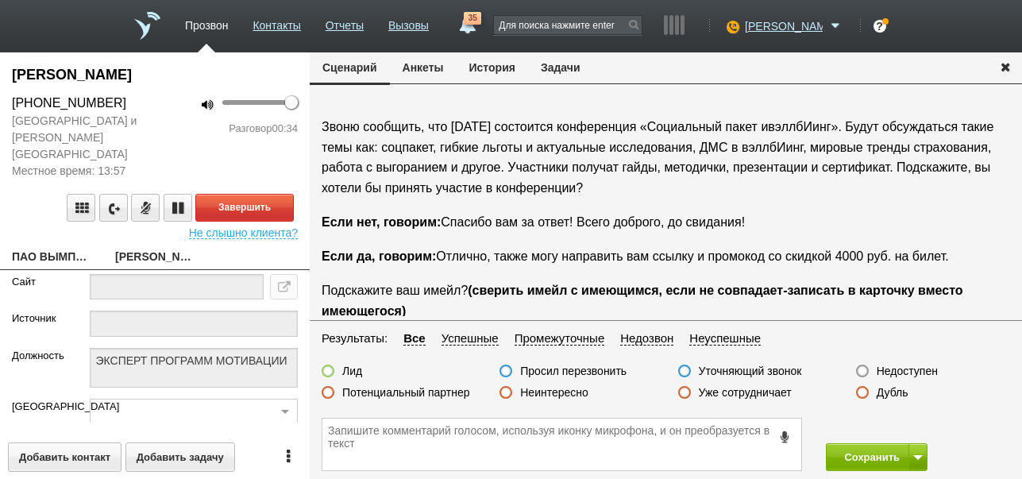
scroll to position [133, 0]
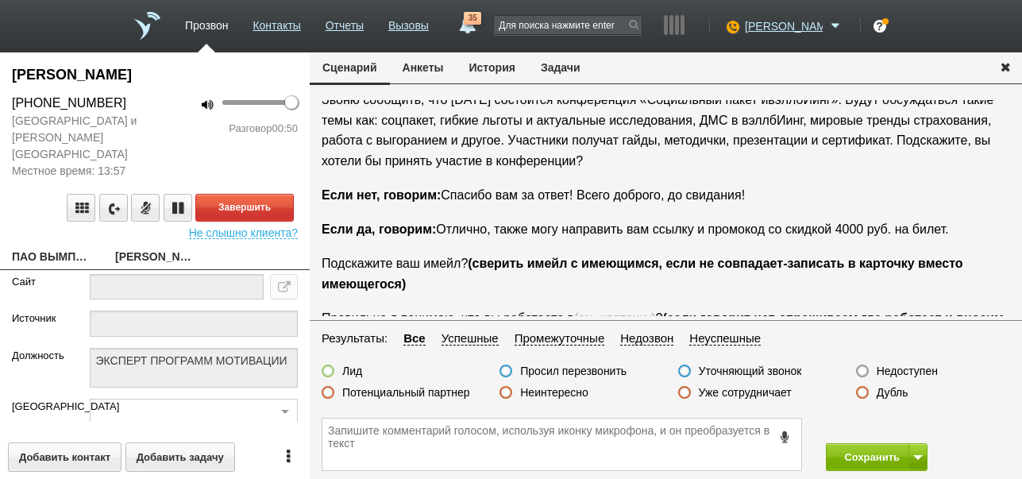
click at [570, 389] on label "Неинтересно" at bounding box center [554, 392] width 68 height 14
click at [0, 0] on input "Неинтересно" at bounding box center [0, 0] width 0 height 0
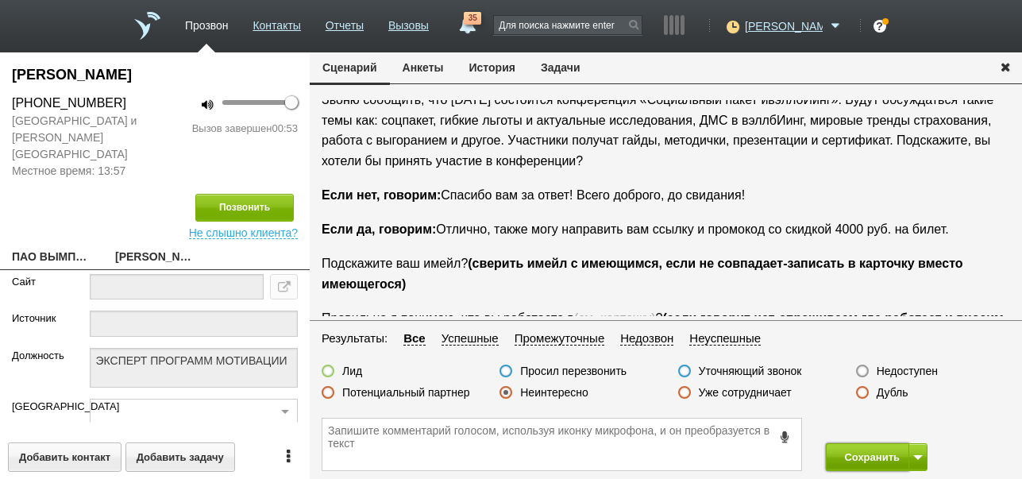
click at [869, 453] on button "Сохранить" at bounding box center [867, 457] width 83 height 28
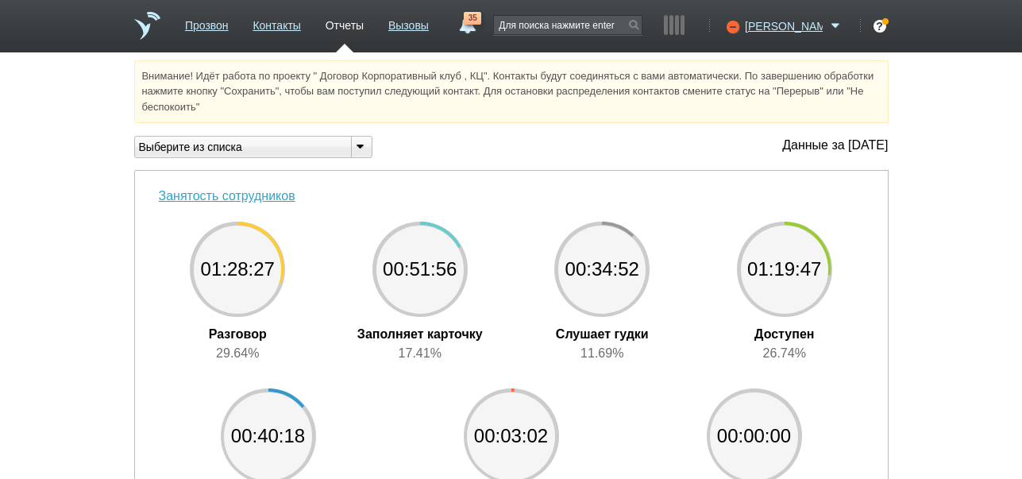
click at [481, 25] on link "35" at bounding box center [467, 21] width 29 height 19
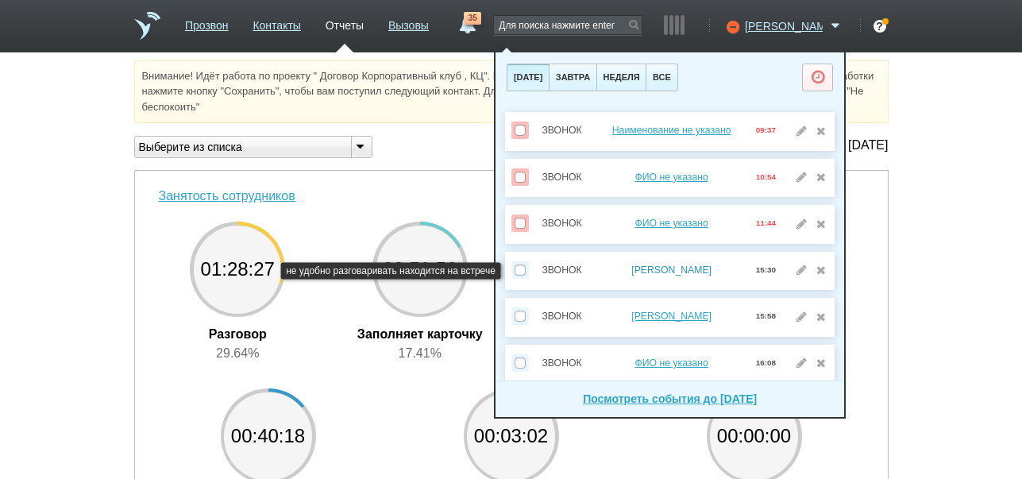
click at [674, 268] on link "[PERSON_NAME]" at bounding box center [671, 270] width 80 height 11
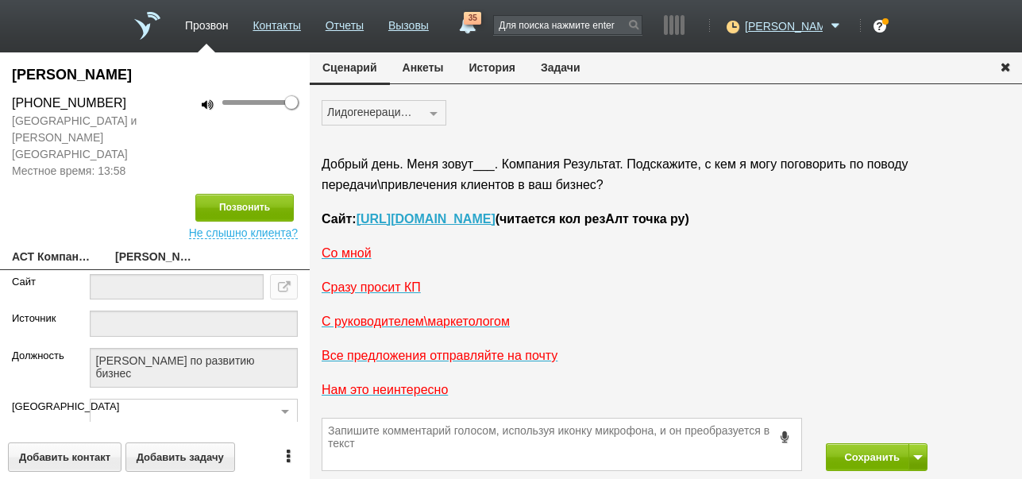
click at [505, 71] on button "История" at bounding box center [492, 67] width 71 height 30
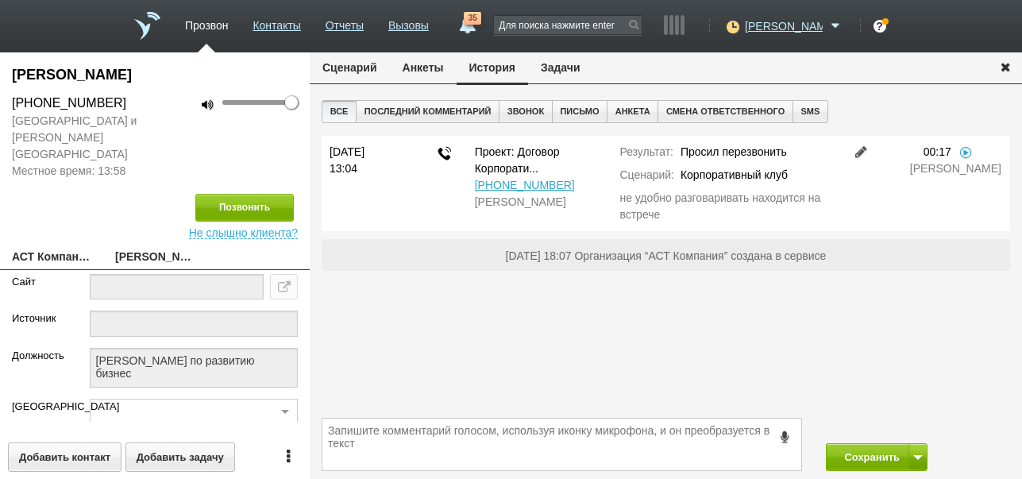
click at [861, 151] on link at bounding box center [861, 151] width 19 height 13
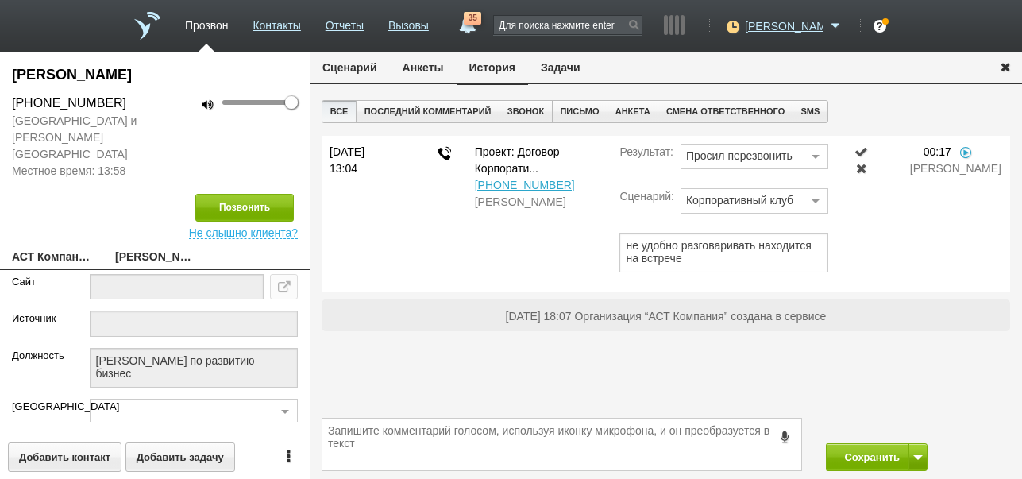
click at [867, 152] on link at bounding box center [861, 151] width 19 height 13
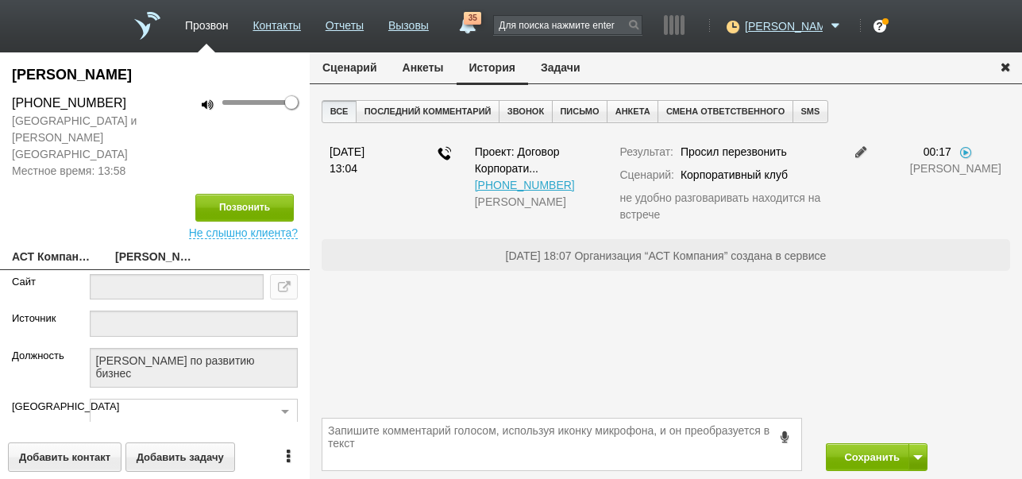
click at [543, 68] on button "Задачи" at bounding box center [560, 67] width 65 height 30
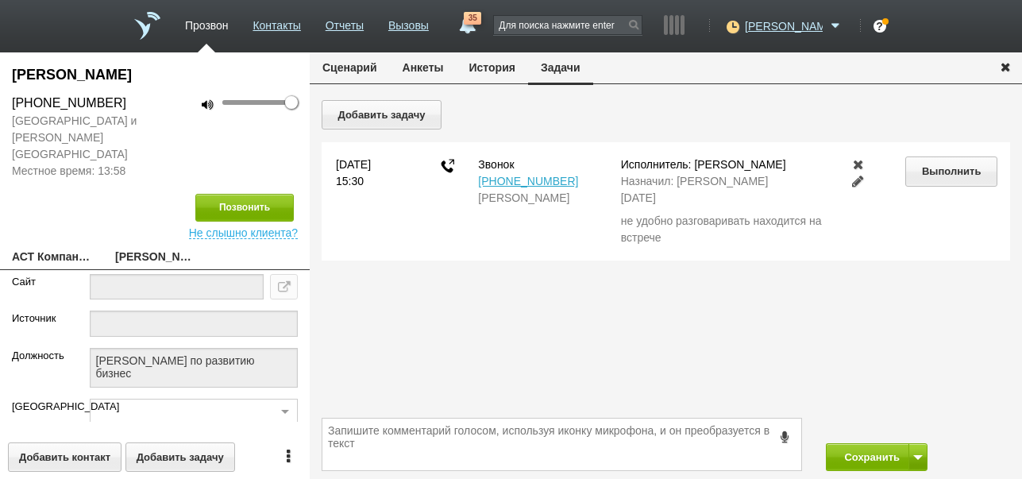
click at [856, 181] on link at bounding box center [858, 181] width 19 height 13
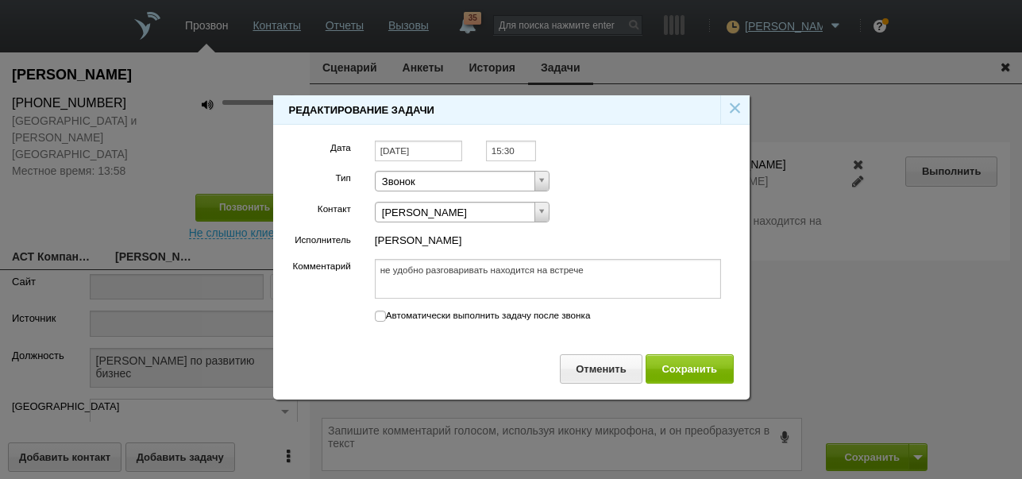
click at [438, 148] on input "[DATE]" at bounding box center [418, 151] width 87 height 21
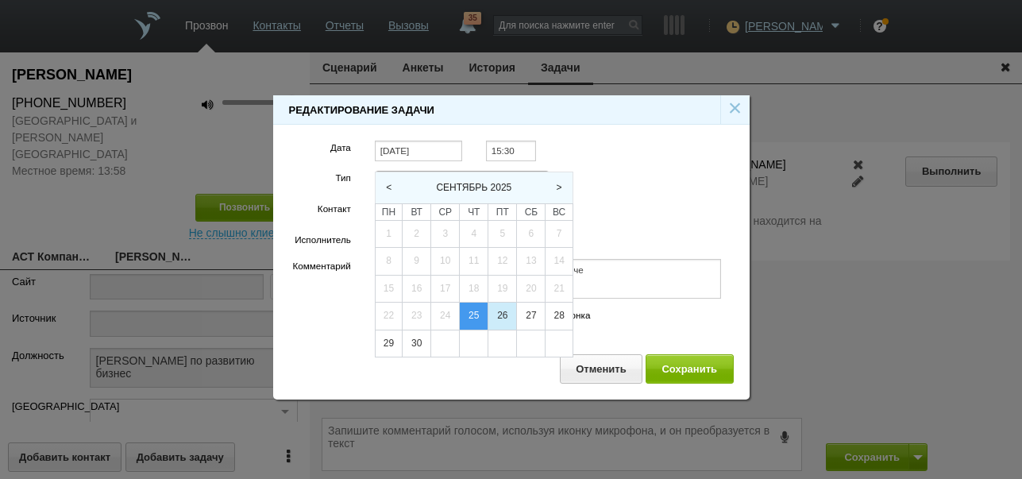
click at [504, 317] on div "26" at bounding box center [503, 316] width 28 height 27
type input "[DATE]"
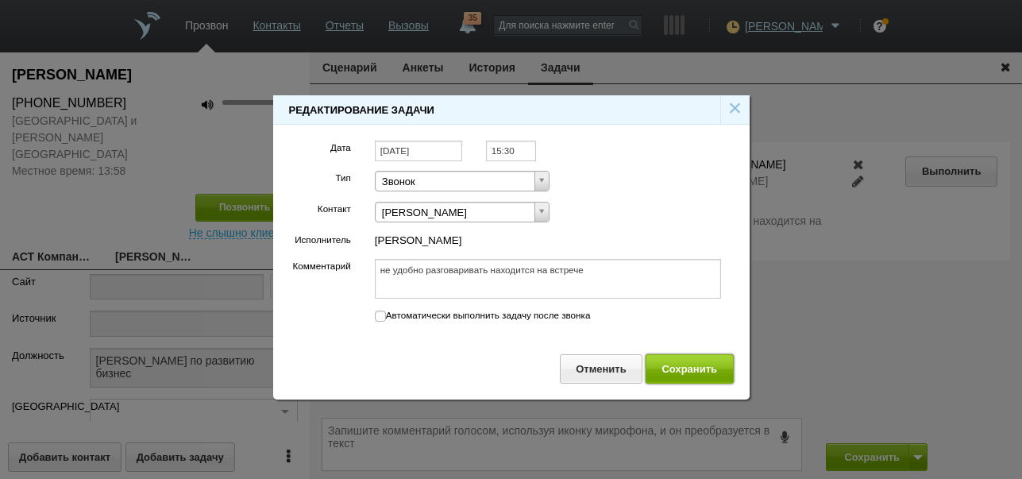
click at [724, 364] on button "Сохранить" at bounding box center [690, 368] width 88 height 29
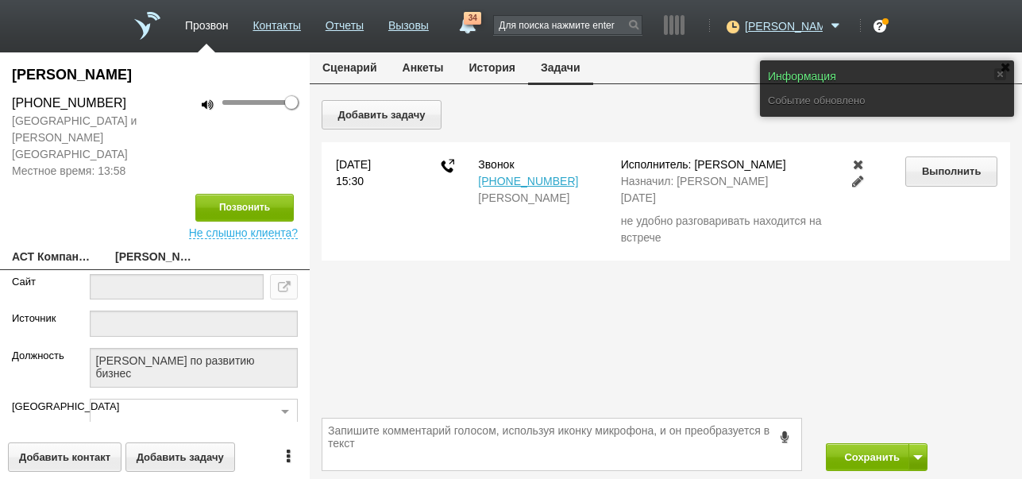
click at [349, 68] on button "Сценарий" at bounding box center [350, 67] width 80 height 30
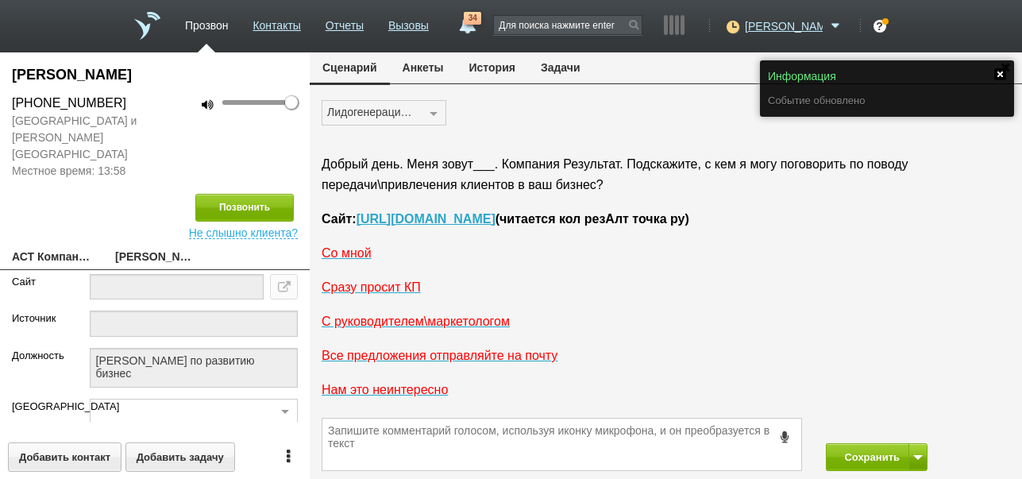
click at [1003, 75] on link at bounding box center [1000, 74] width 12 height 12
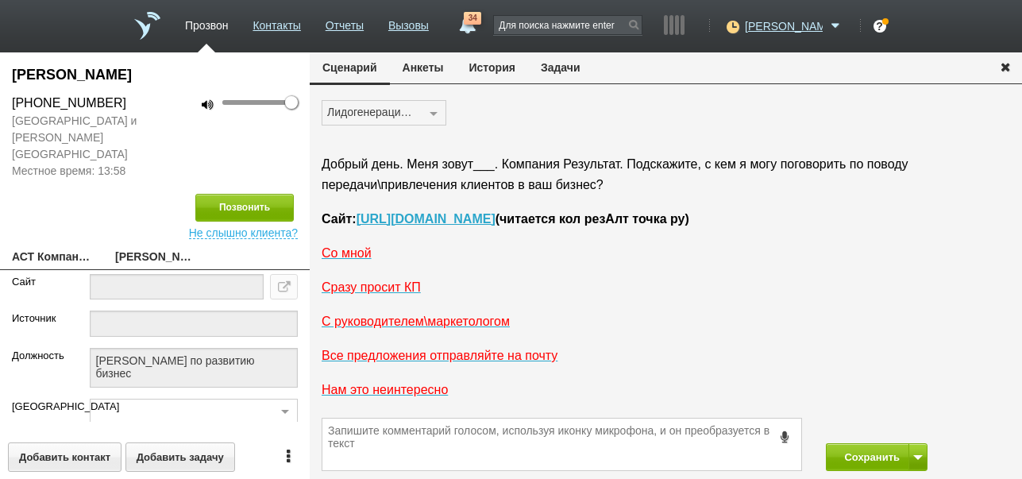
click at [1006, 67] on icon "button" at bounding box center [1005, 66] width 17 height 12
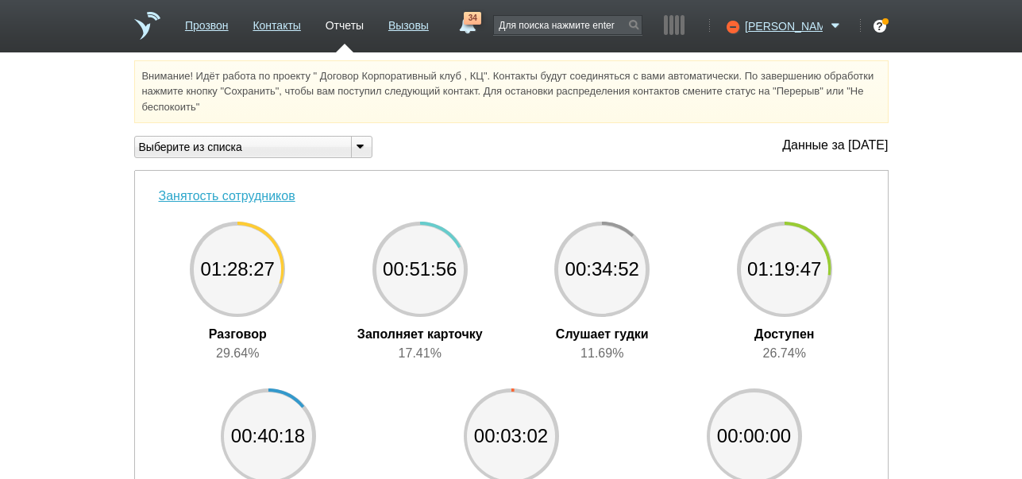
click at [481, 24] on span "34" at bounding box center [472, 18] width 17 height 13
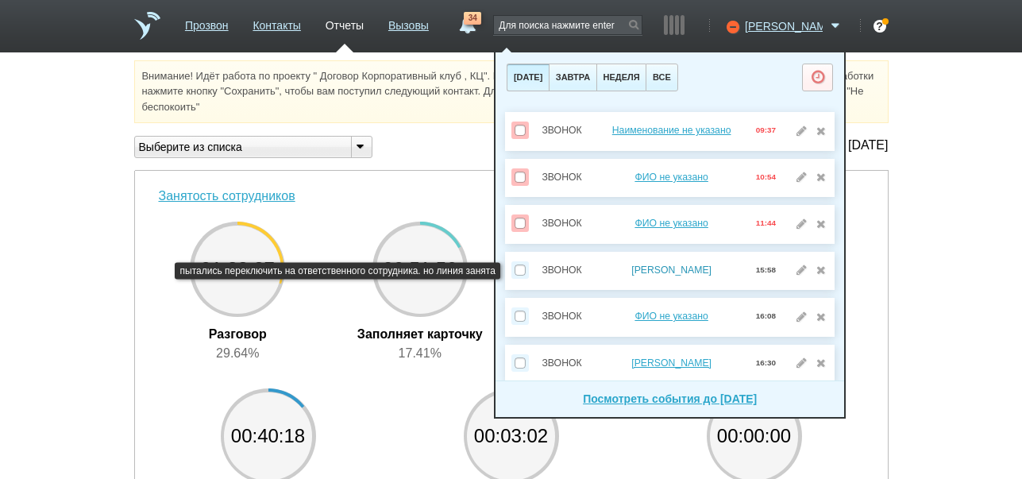
click at [674, 266] on link "[PERSON_NAME]" at bounding box center [671, 270] width 80 height 11
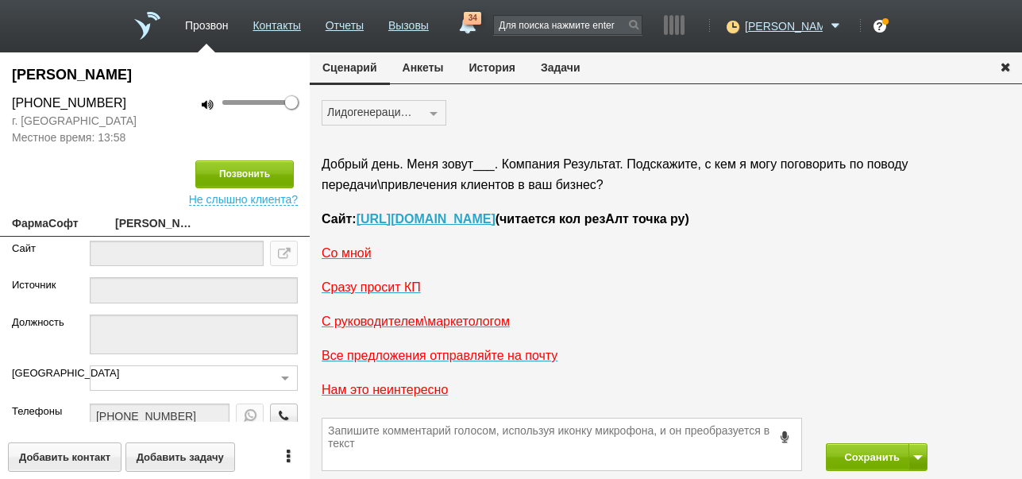
click at [504, 72] on button "История" at bounding box center [492, 67] width 71 height 30
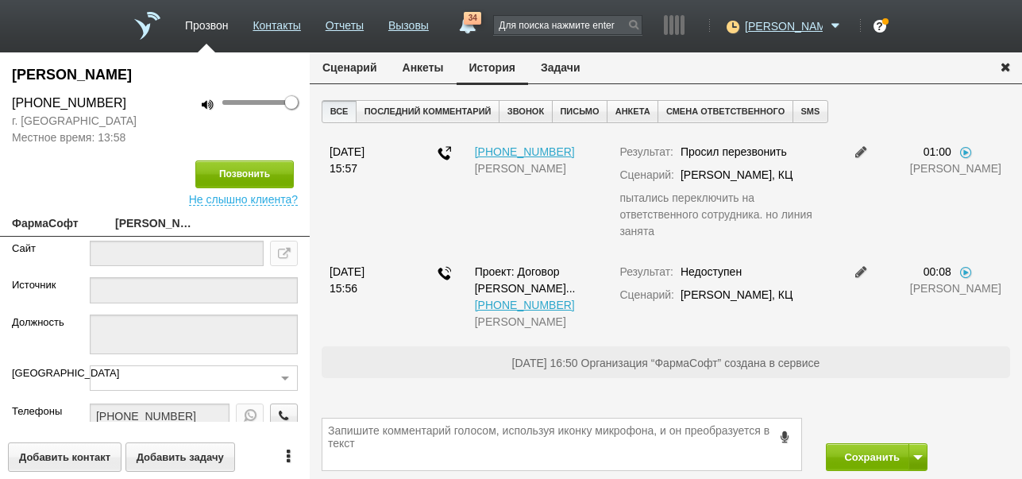
click at [557, 71] on button "Задачи" at bounding box center [560, 67] width 65 height 30
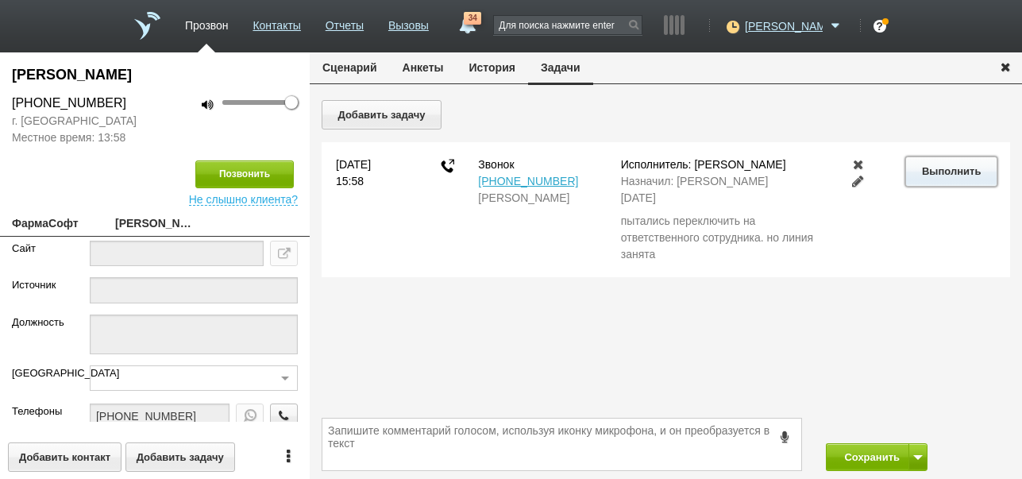
click at [940, 172] on button "Выполнить" at bounding box center [951, 170] width 91 height 29
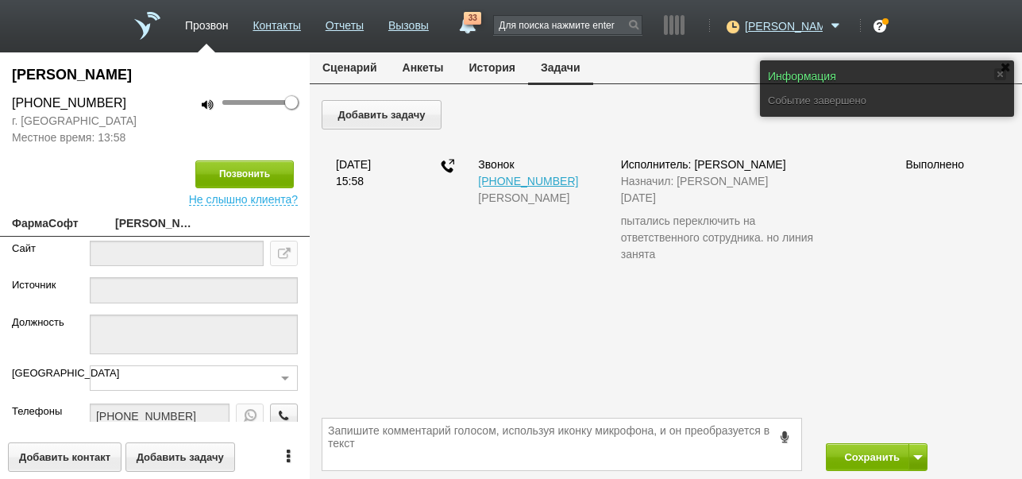
click at [359, 68] on button "Сценарий" at bounding box center [350, 67] width 80 height 30
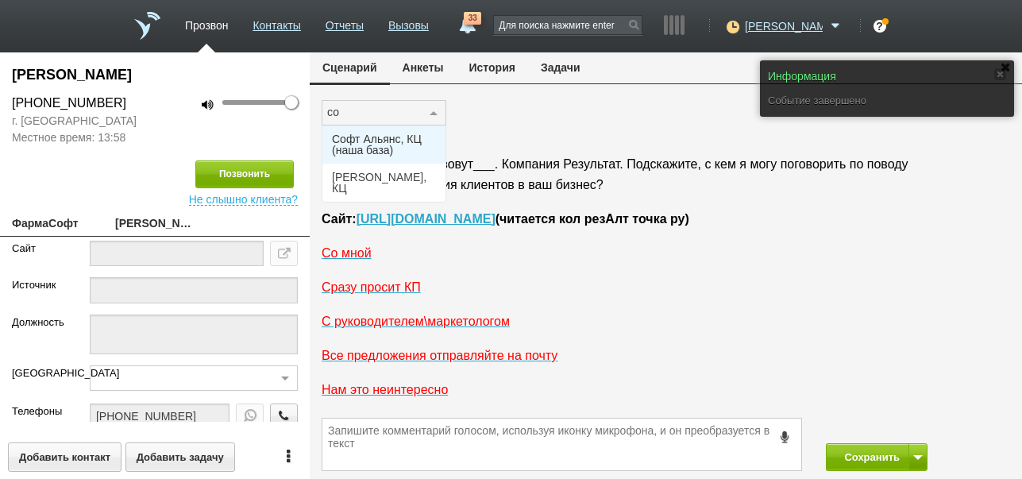
type input "соф"
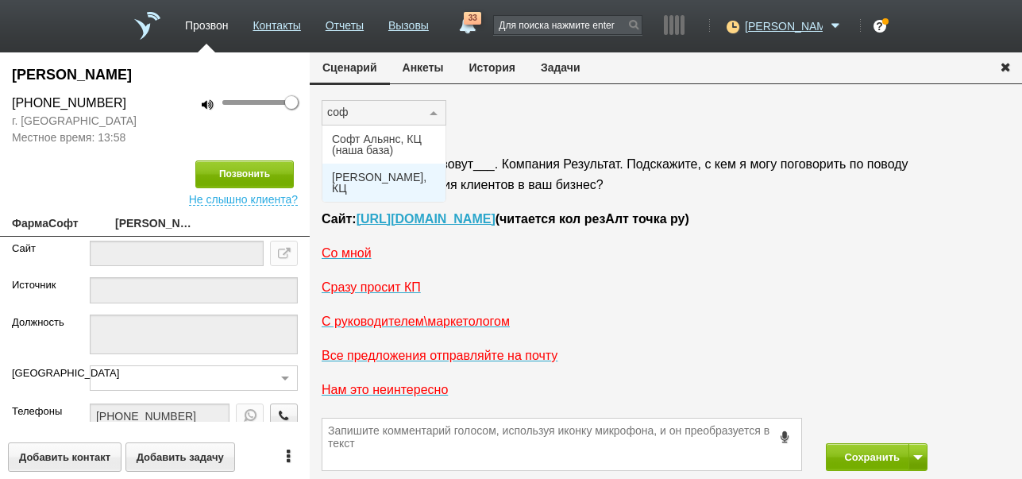
click at [393, 175] on span "[PERSON_NAME], КЦ" at bounding box center [384, 183] width 104 height 22
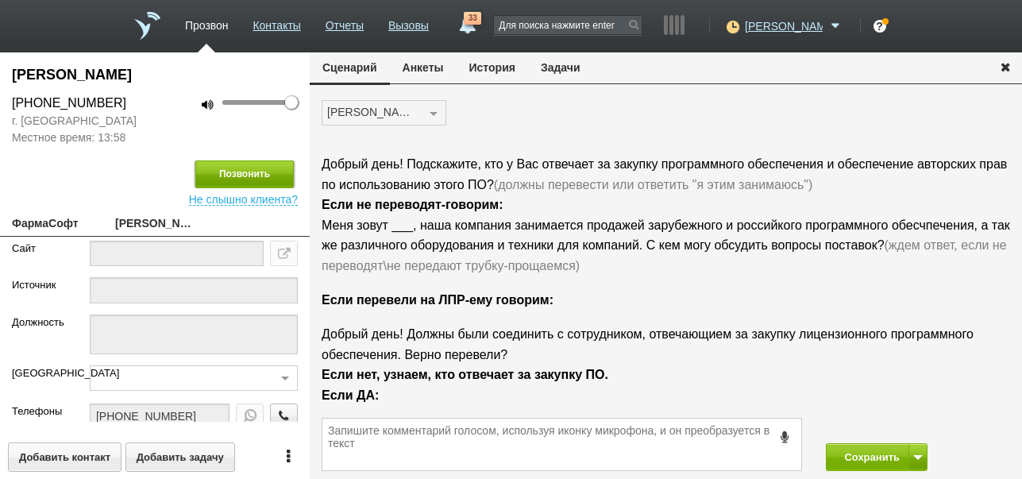
click at [262, 169] on button "Позвонить" at bounding box center [244, 174] width 98 height 28
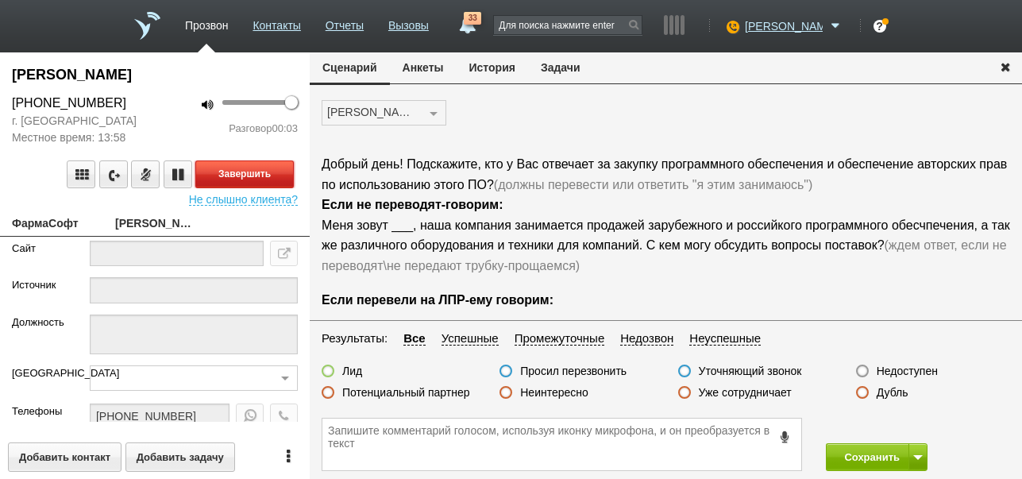
click at [246, 164] on button "Завершить" at bounding box center [244, 174] width 98 height 28
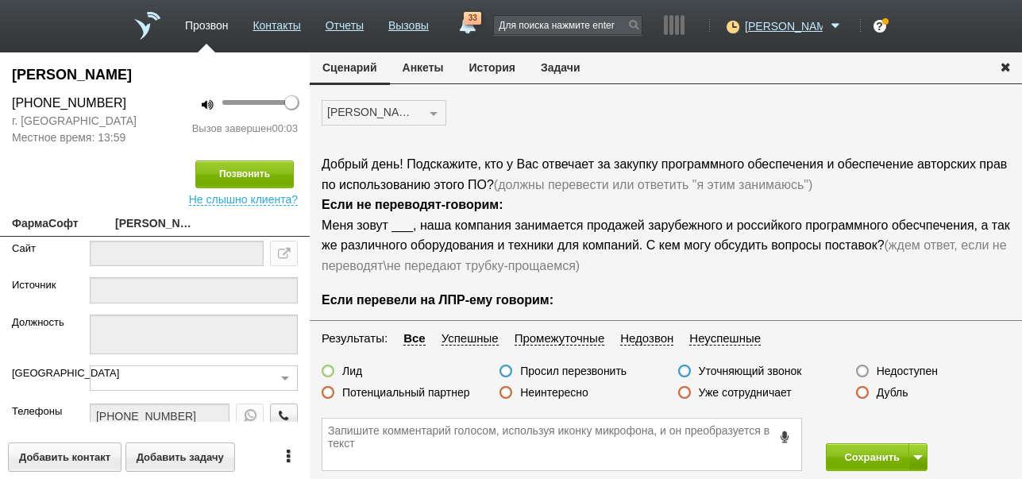
click at [924, 372] on label "Недоступен" at bounding box center [907, 371] width 61 height 14
click at [0, 0] on input "Недоступен" at bounding box center [0, 0] width 0 height 0
click at [853, 454] on button "Сохранить" at bounding box center [867, 457] width 83 height 28
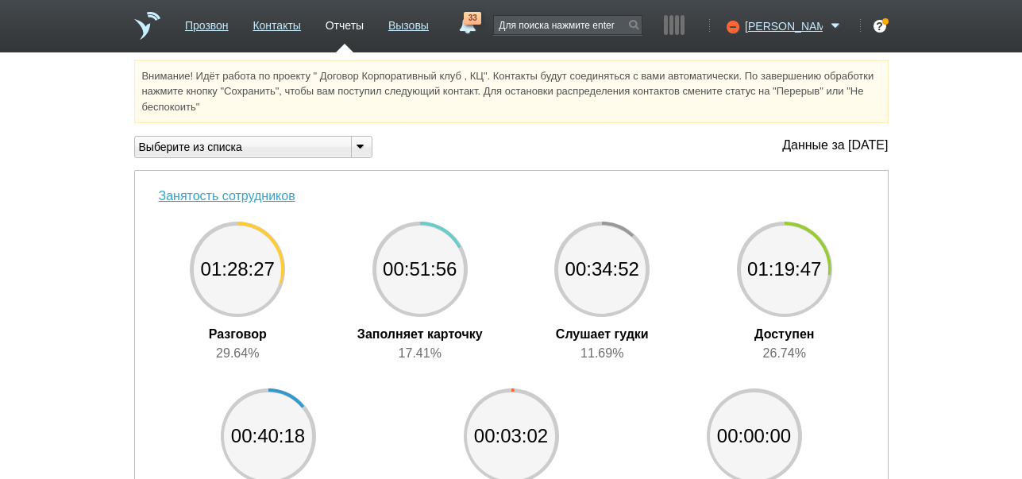
click at [481, 29] on link "33" at bounding box center [467, 21] width 29 height 19
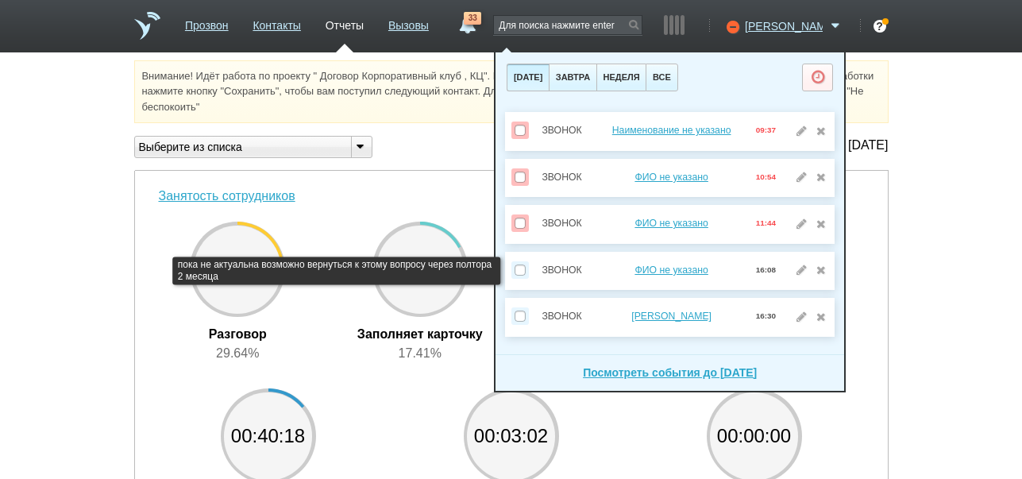
click at [672, 276] on div "ФИО не указано" at bounding box center [672, 270] width 153 height 18
click at [664, 269] on link "ФИО не указано" at bounding box center [671, 270] width 73 height 11
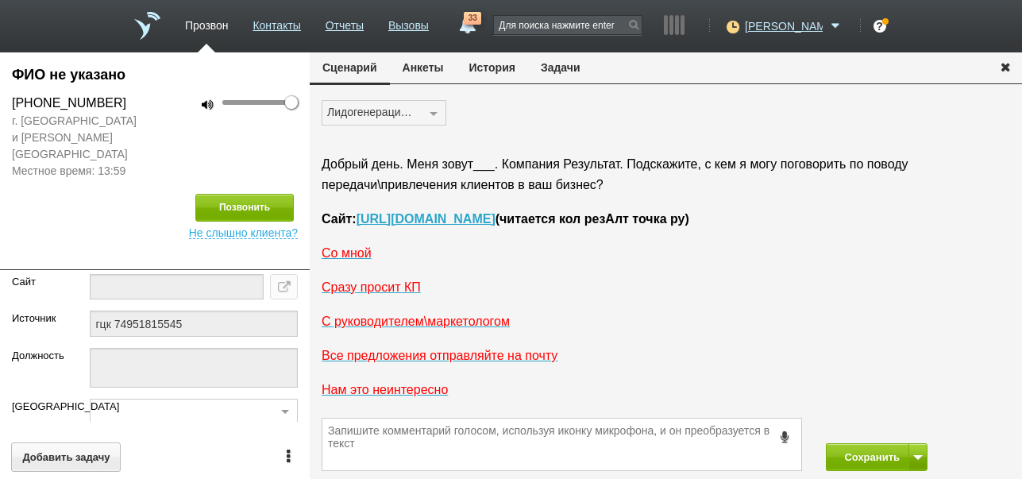
click at [485, 68] on button "История" at bounding box center [492, 67] width 71 height 30
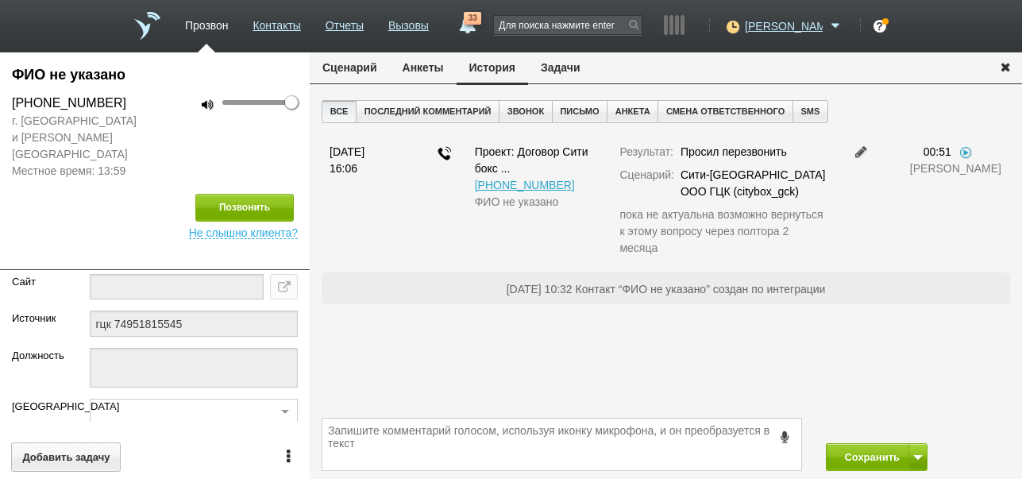
click at [566, 68] on button "Задачи" at bounding box center [560, 67] width 65 height 30
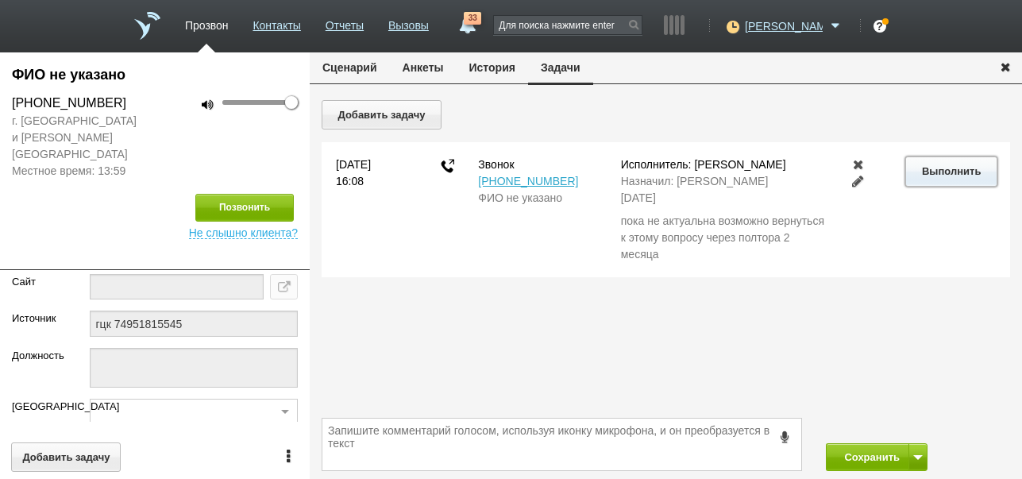
click at [927, 174] on button "Выполнить" at bounding box center [951, 170] width 91 height 29
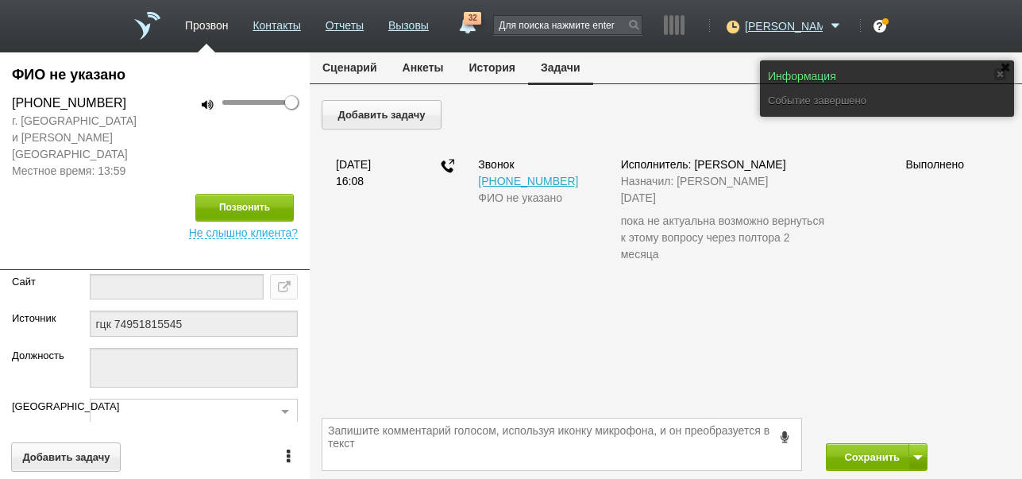
click at [370, 64] on button "Сценарий" at bounding box center [350, 67] width 80 height 30
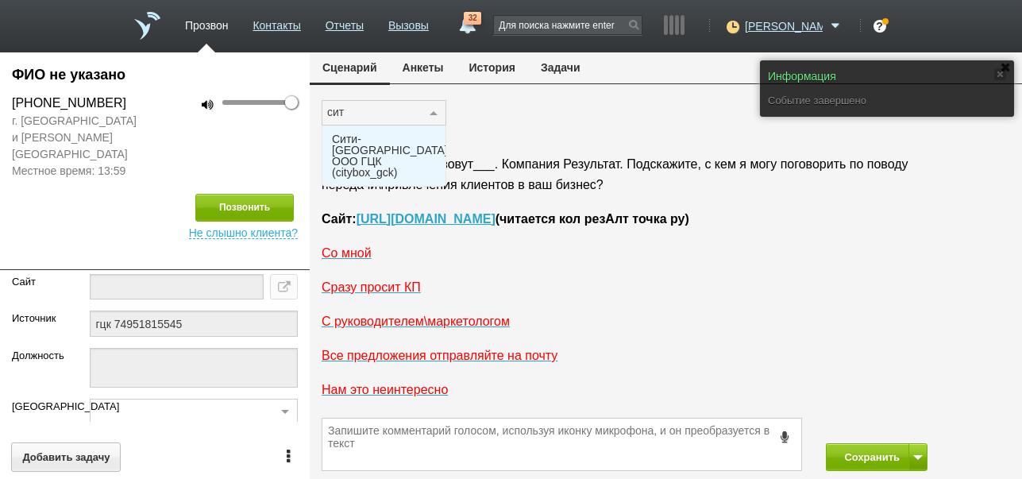
type input "сити"
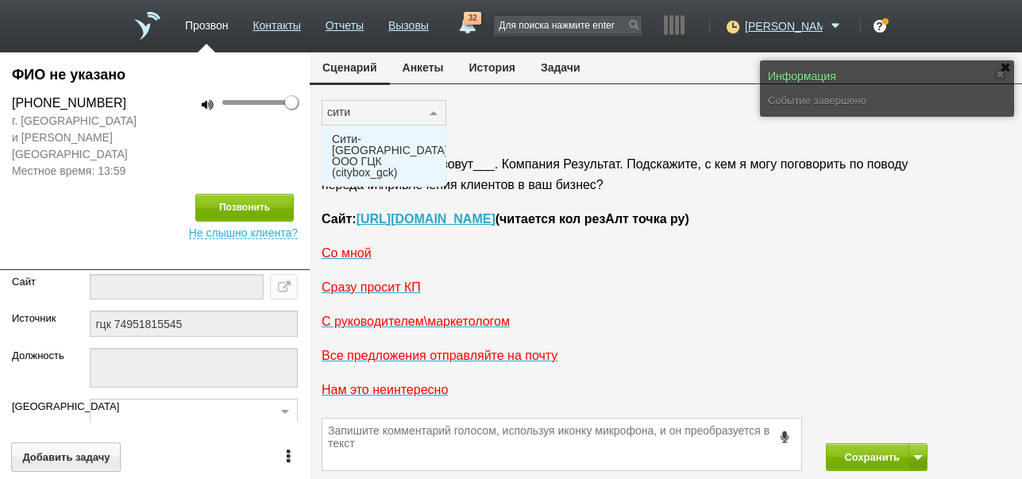
click at [369, 140] on span "Сити-[GEOGRAPHIC_DATA] ООО ГЦК (citybox_gck)" at bounding box center [390, 155] width 116 height 44
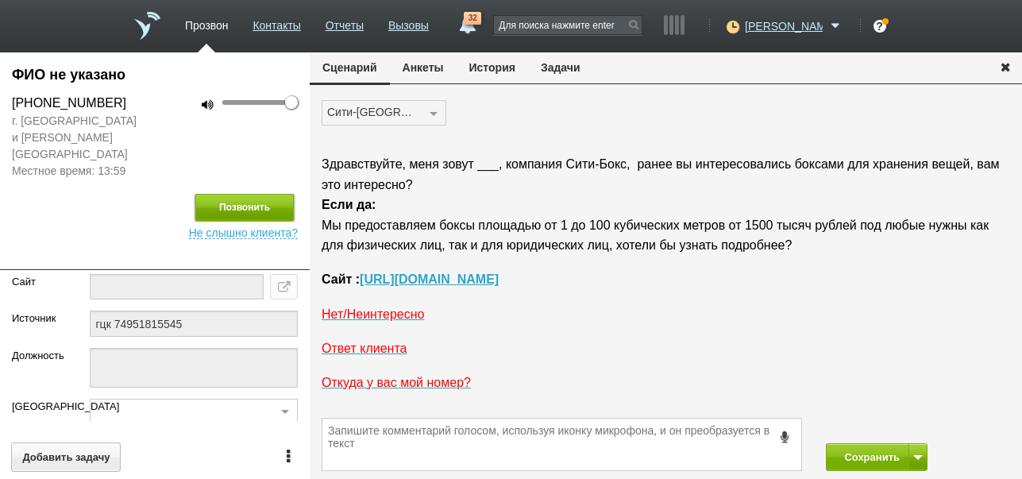
click at [272, 194] on button "Позвонить" at bounding box center [244, 208] width 98 height 28
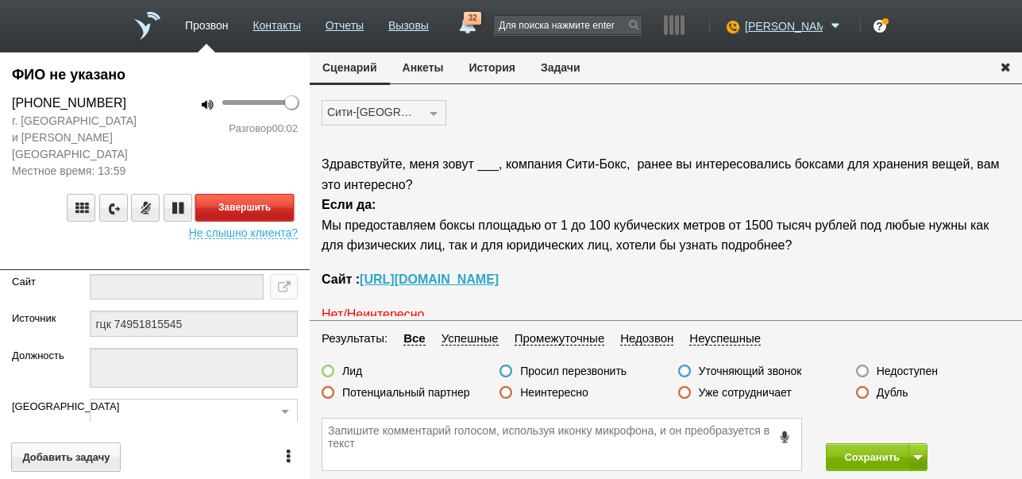
click at [265, 194] on button "Завершить" at bounding box center [244, 208] width 98 height 28
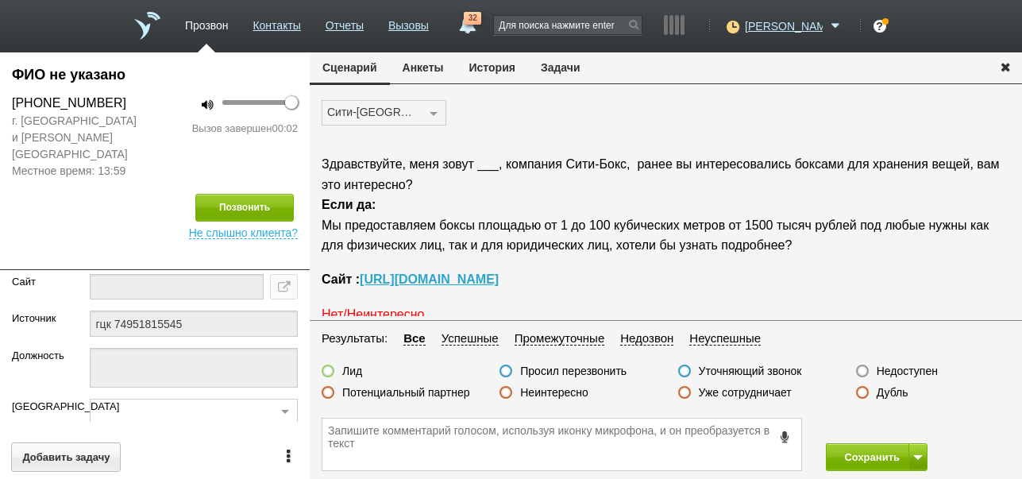
click at [896, 367] on label "Недоступен" at bounding box center [907, 371] width 61 height 14
click at [0, 0] on input "Недоступен" at bounding box center [0, 0] width 0 height 0
click at [854, 457] on button "Сохранить" at bounding box center [867, 457] width 83 height 28
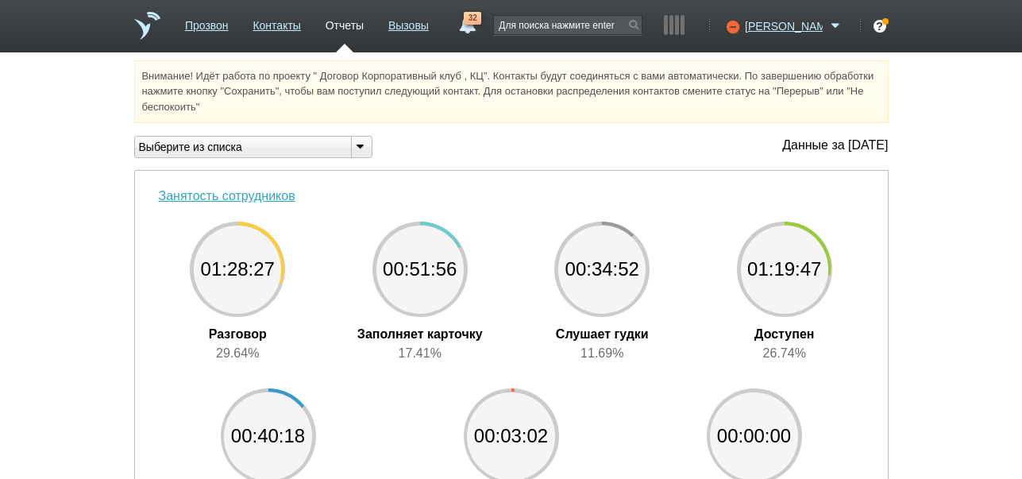
click at [481, 31] on link "32" at bounding box center [467, 21] width 29 height 19
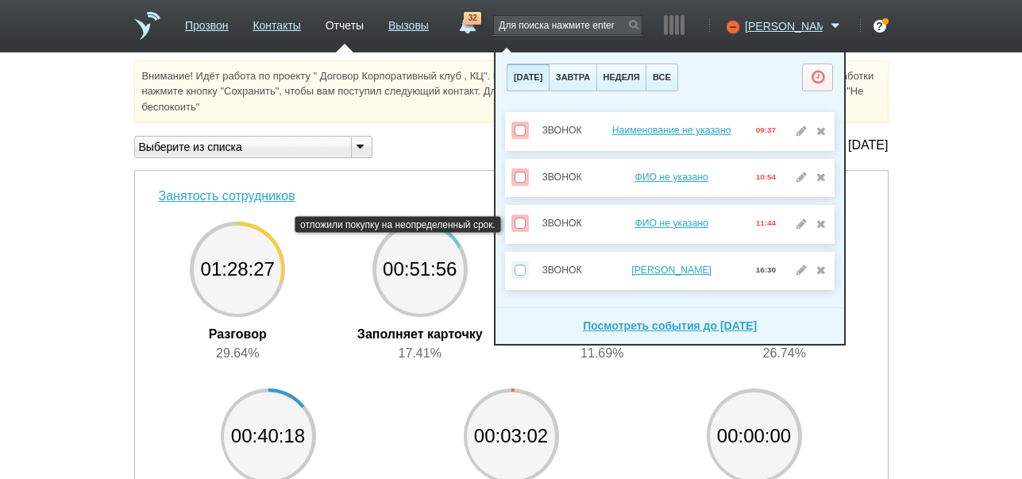
click at [685, 216] on div "ФИО не указано" at bounding box center [672, 223] width 153 height 18
click at [655, 226] on link "ФИО не указано" at bounding box center [671, 223] width 73 height 11
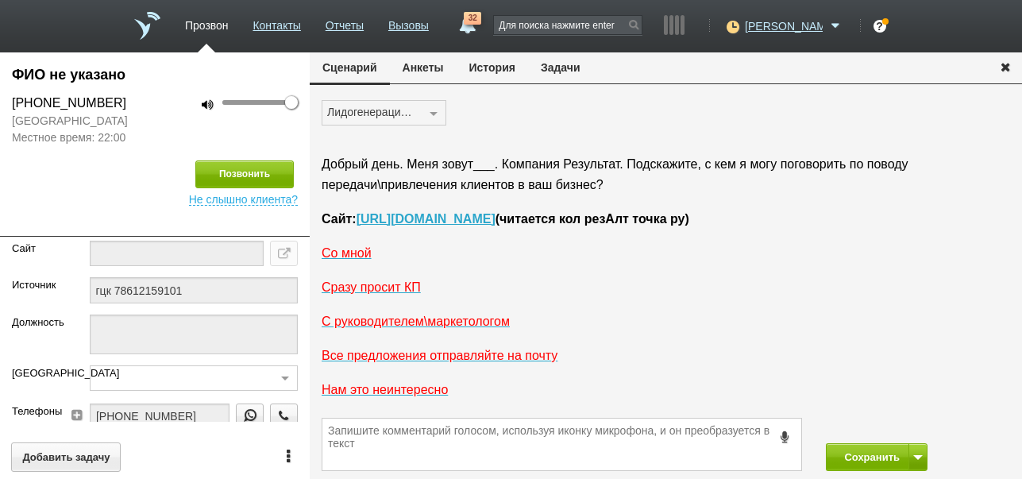
click at [481, 23] on span "32" at bounding box center [472, 18] width 17 height 13
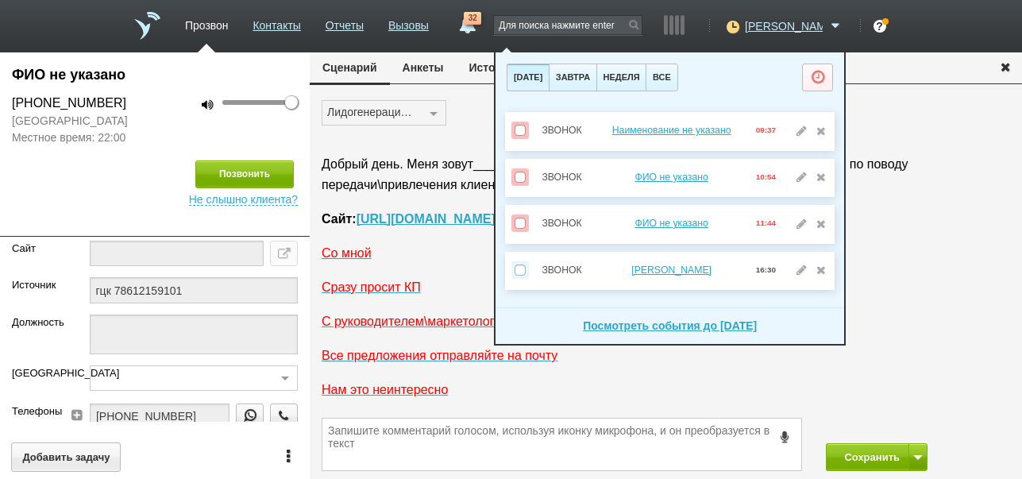
click at [938, 132] on div "Лидогенерация ВР ЖК Дзен парк (dzen_gck) ЖК Эво (evo_gck ) Право, КЦ Прозвон 1С…" at bounding box center [666, 119] width 713 height 38
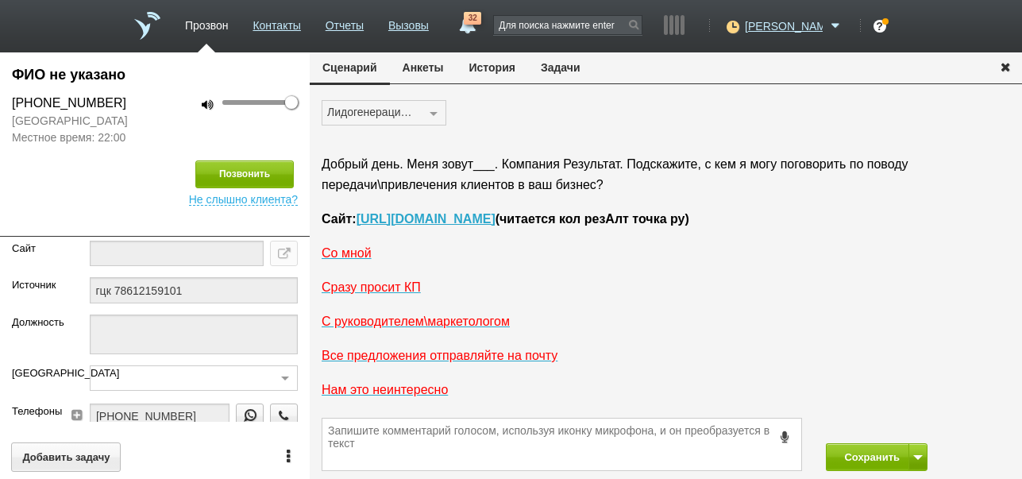
click at [489, 67] on button "История" at bounding box center [492, 67] width 71 height 30
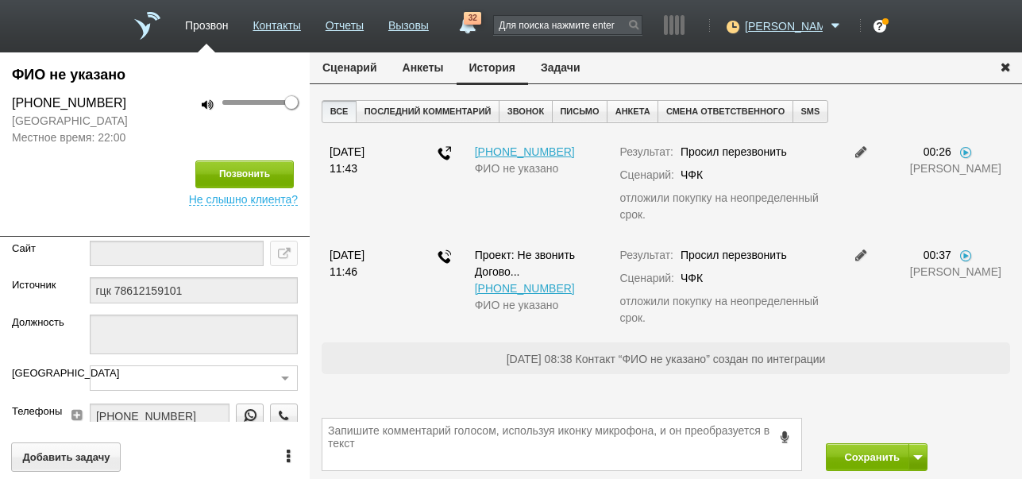
click at [1006, 66] on icon "button" at bounding box center [1005, 66] width 17 height 12
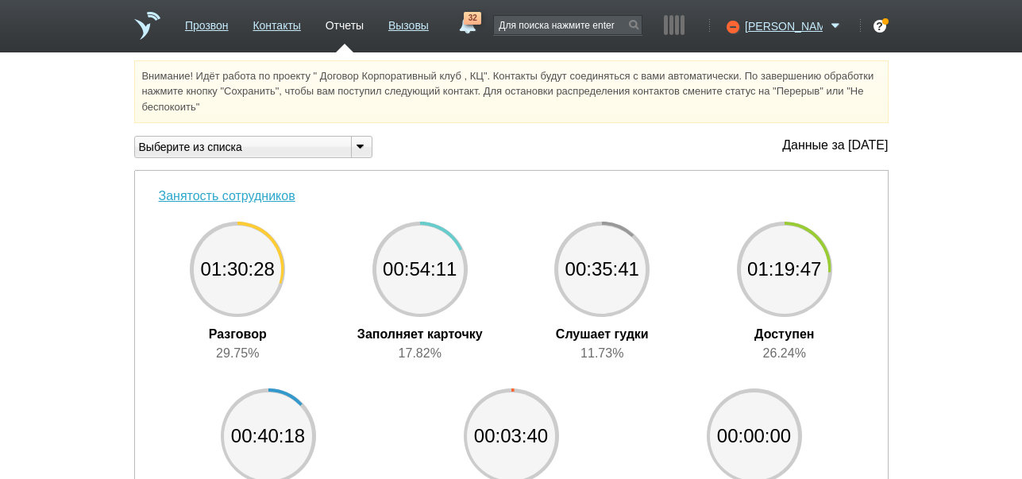
click at [481, 28] on link "32" at bounding box center [467, 21] width 29 height 19
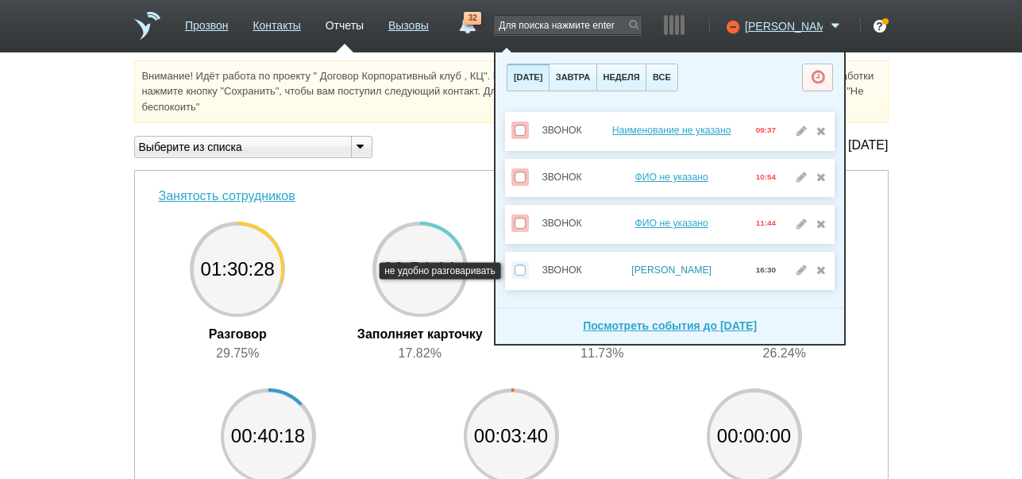
click at [668, 268] on link "[PERSON_NAME]" at bounding box center [671, 270] width 80 height 11
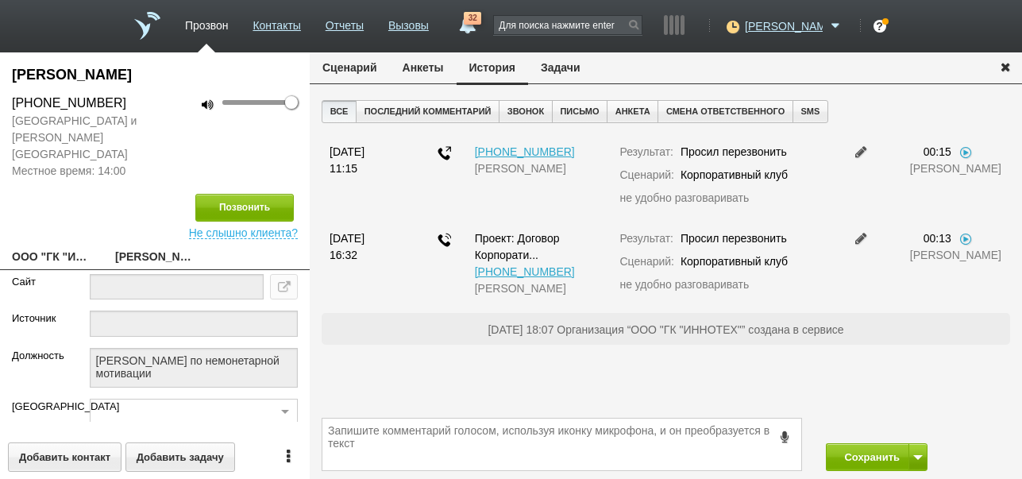
click at [566, 68] on button "Задачи" at bounding box center [560, 67] width 65 height 30
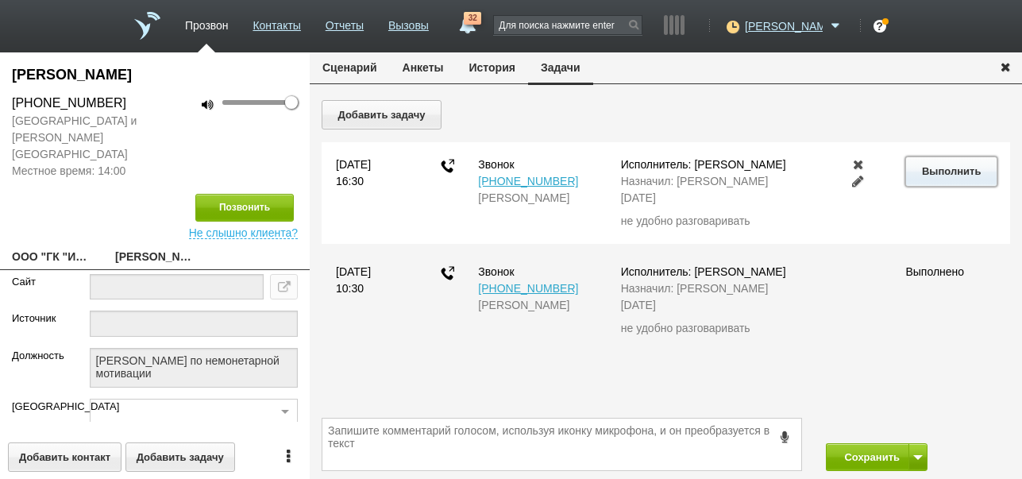
click at [975, 172] on button "Выполнить" at bounding box center [951, 170] width 91 height 29
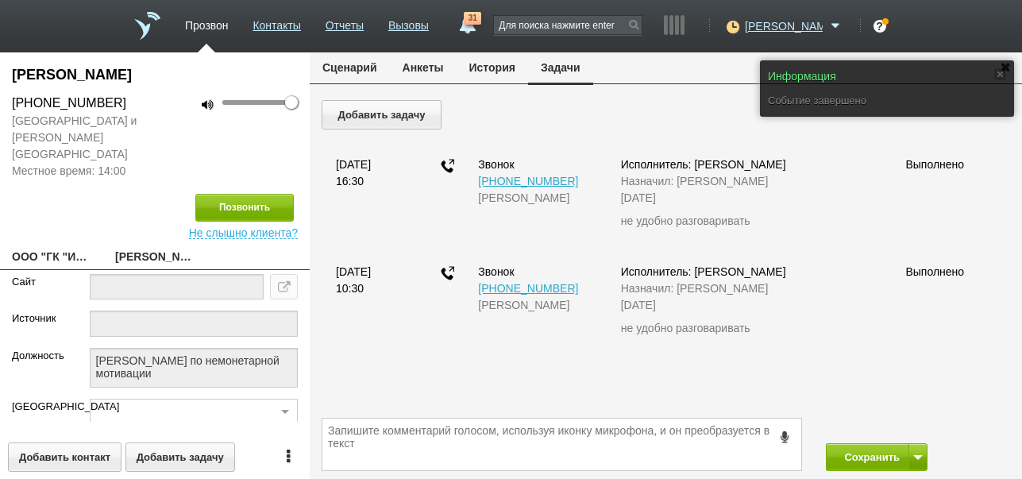
click at [351, 66] on button "Сценарий" at bounding box center [350, 67] width 80 height 30
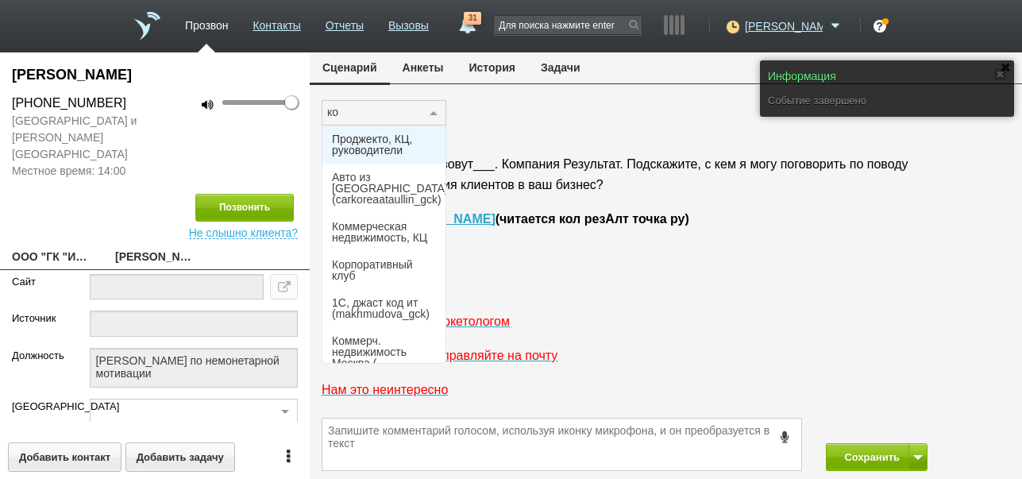
type input "кор"
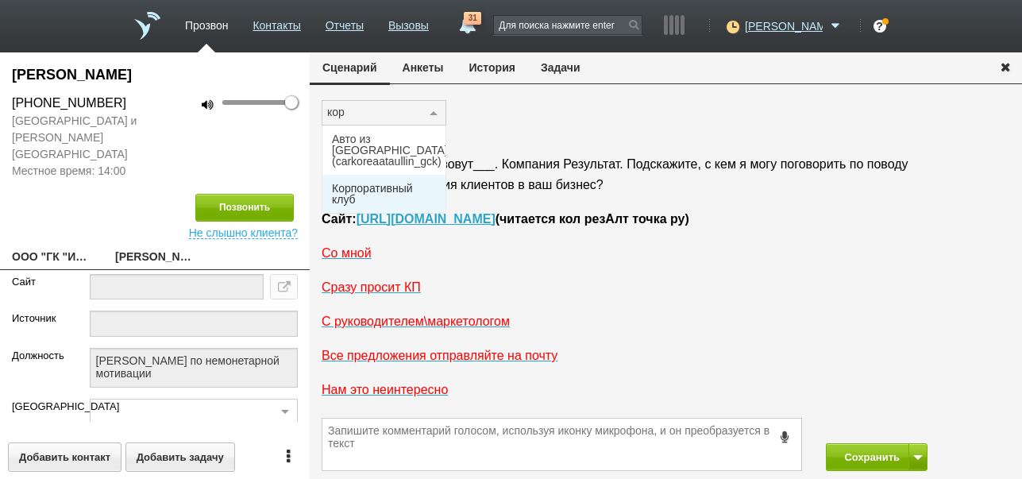
click at [352, 183] on span "Корпоративный клуб" at bounding box center [384, 194] width 104 height 22
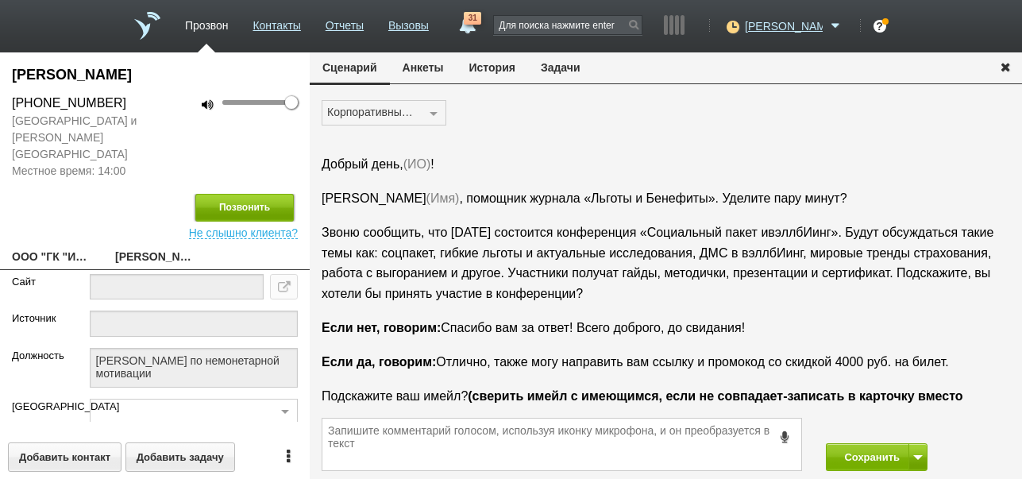
click at [280, 195] on button "Позвонить" at bounding box center [244, 208] width 98 height 28
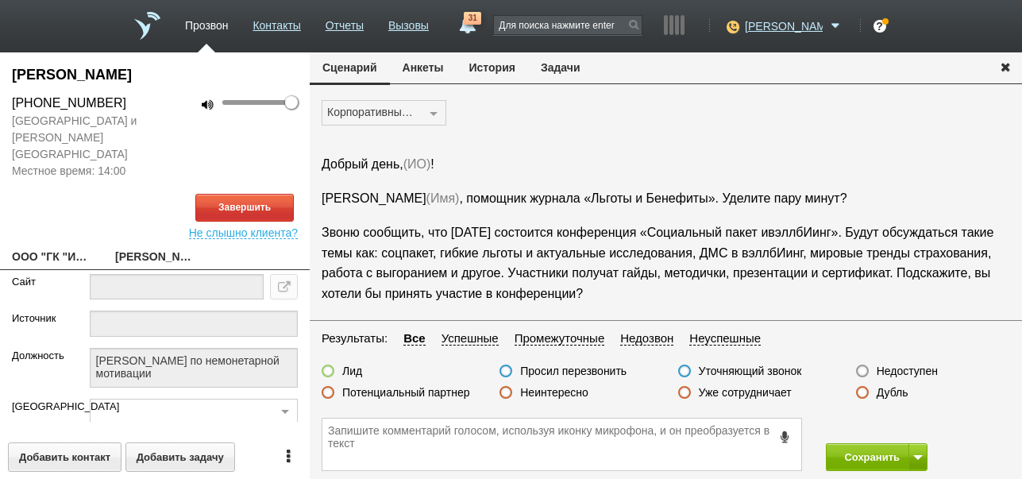
click at [481, 29] on link "31" at bounding box center [467, 21] width 29 height 19
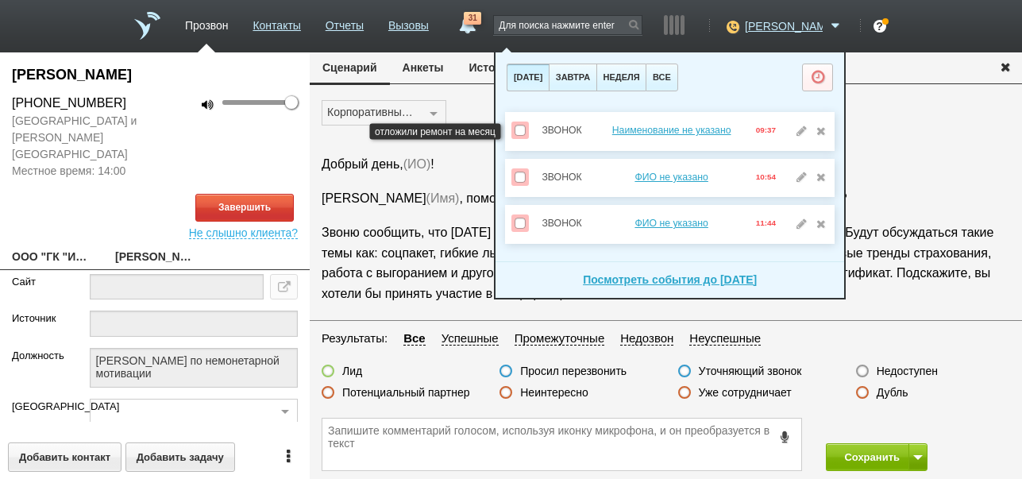
click at [519, 127] on span at bounding box center [520, 130] width 11 height 11
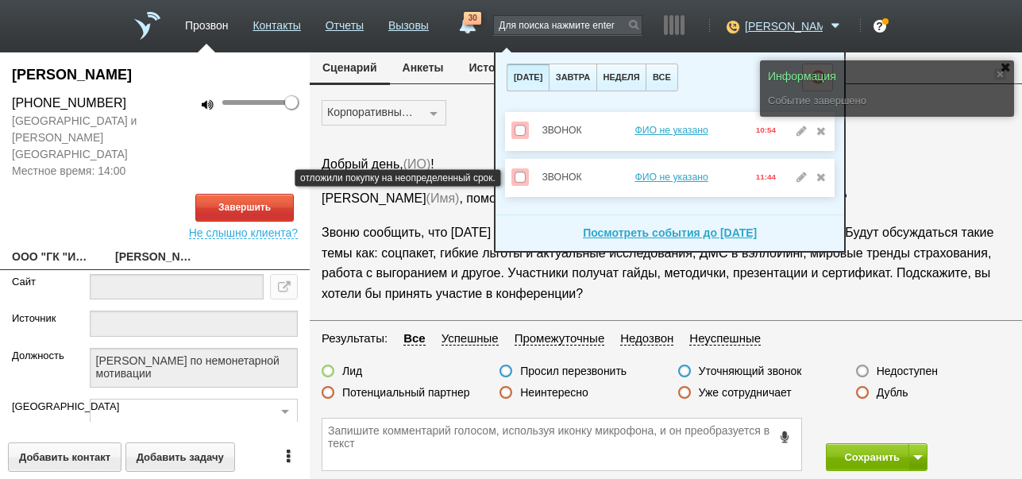
click at [519, 174] on span at bounding box center [520, 177] width 11 height 11
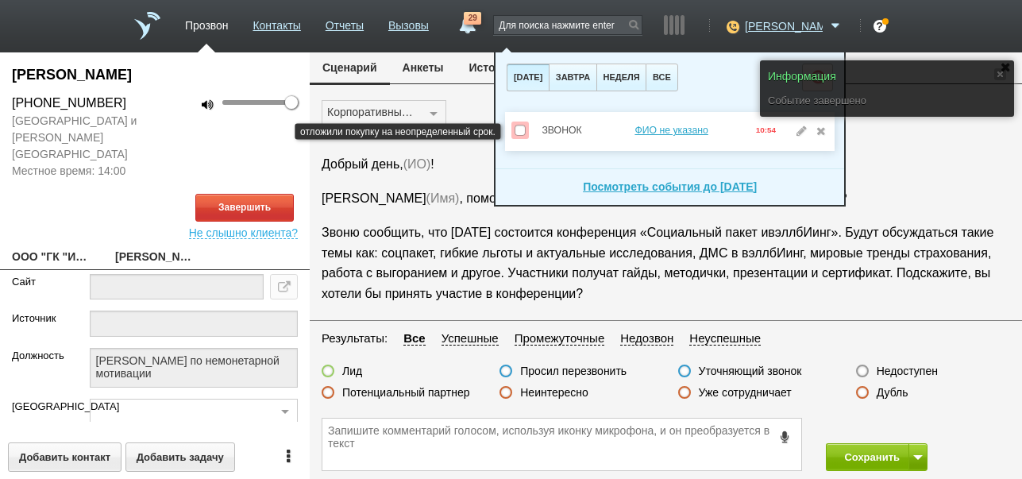
click at [519, 125] on span at bounding box center [520, 130] width 11 height 11
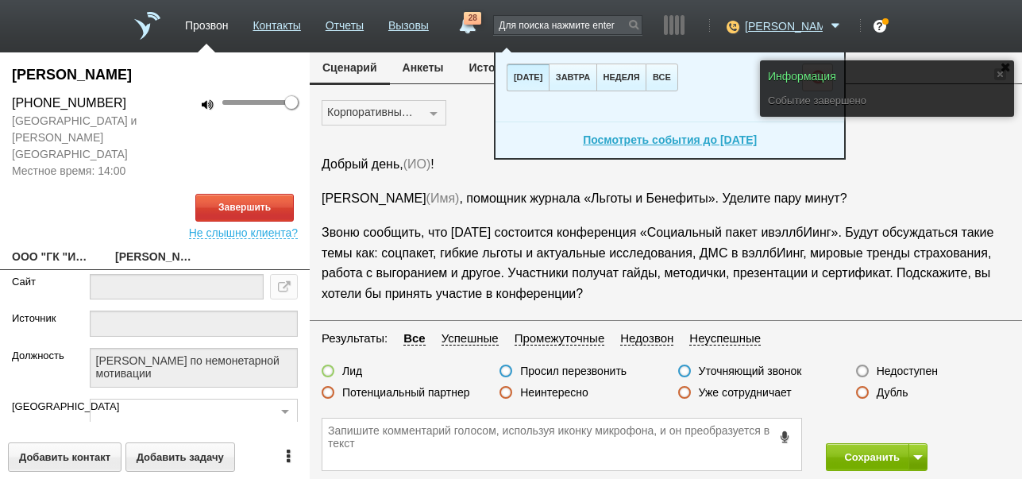
click at [462, 104] on div "Корпоративный клуб ЖК Дзен парк (dzen_gck) ЖК Эво (evo_gck ) Право, КЦ Прозвон …" at bounding box center [666, 119] width 713 height 38
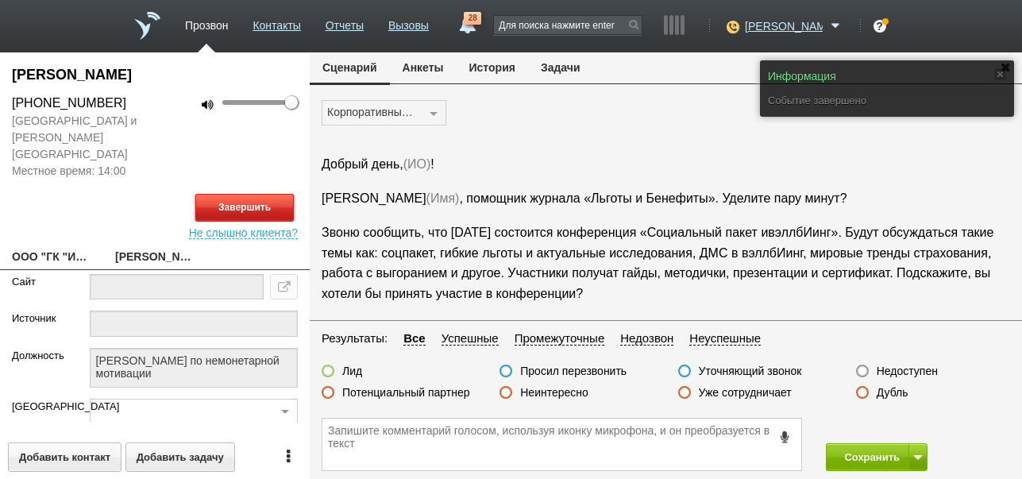
click at [264, 194] on button "Завершить" at bounding box center [244, 208] width 98 height 28
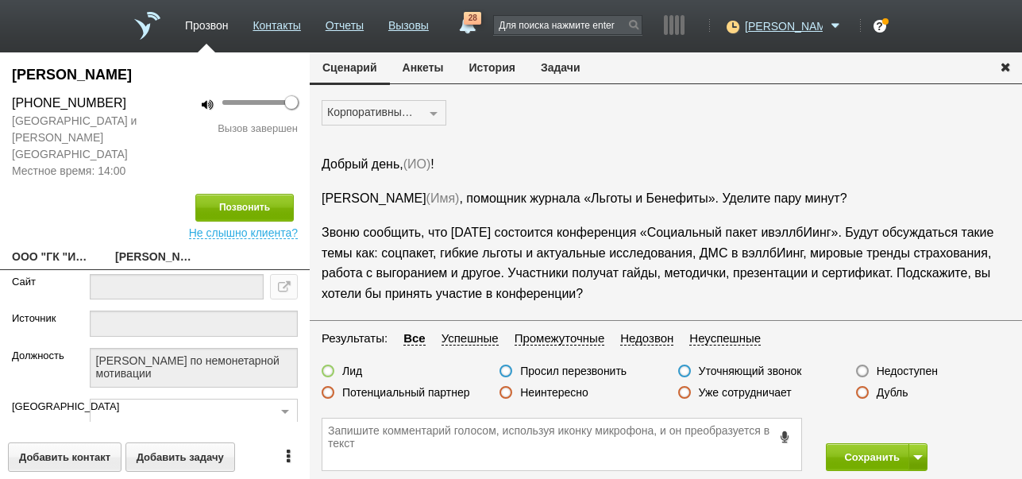
click at [906, 368] on label "Недоступен" at bounding box center [907, 371] width 61 height 14
click at [0, 0] on input "Недоступен" at bounding box center [0, 0] width 0 height 0
drag, startPoint x: 847, startPoint y: 454, endPoint x: 801, endPoint y: 328, distance: 134.2
click at [846, 454] on button "Сохранить" at bounding box center [867, 457] width 83 height 28
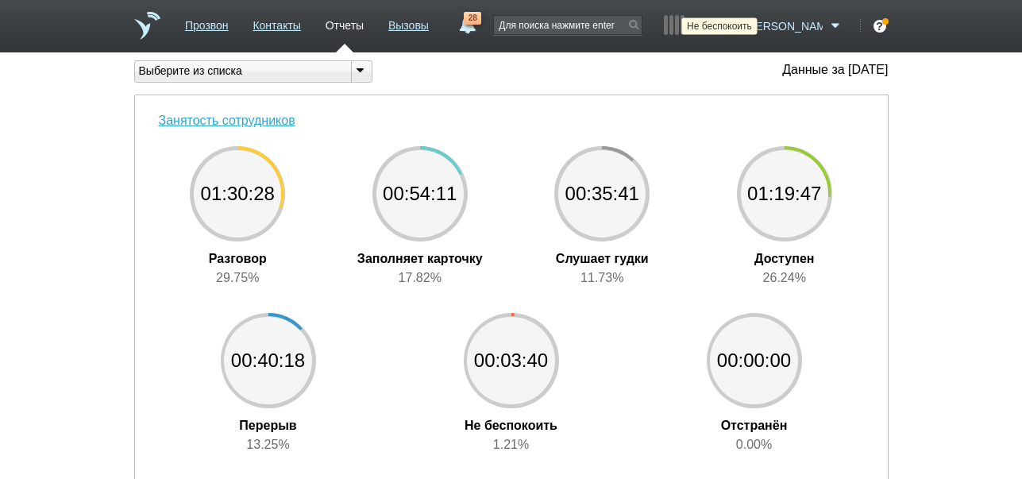
click at [742, 29] on icon at bounding box center [730, 26] width 21 height 16
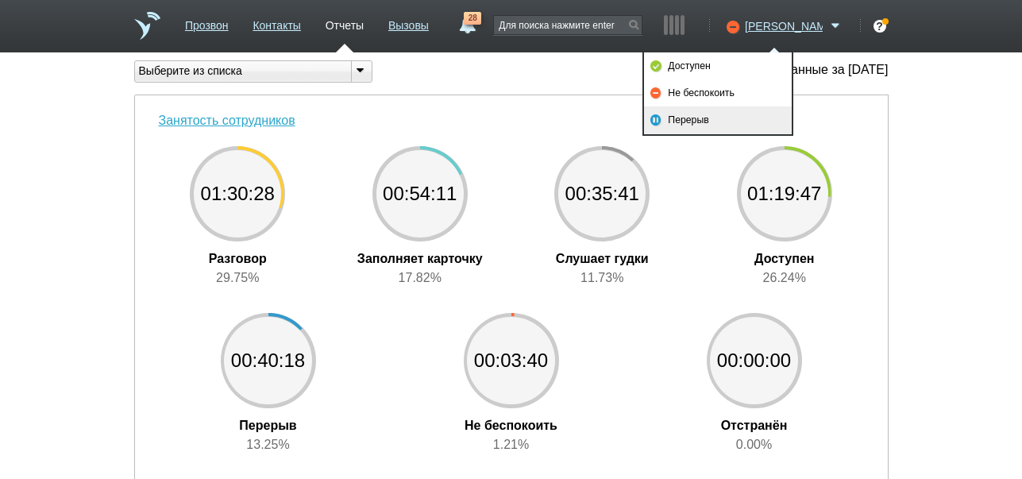
click at [690, 121] on link "Перерыв" at bounding box center [718, 119] width 148 height 27
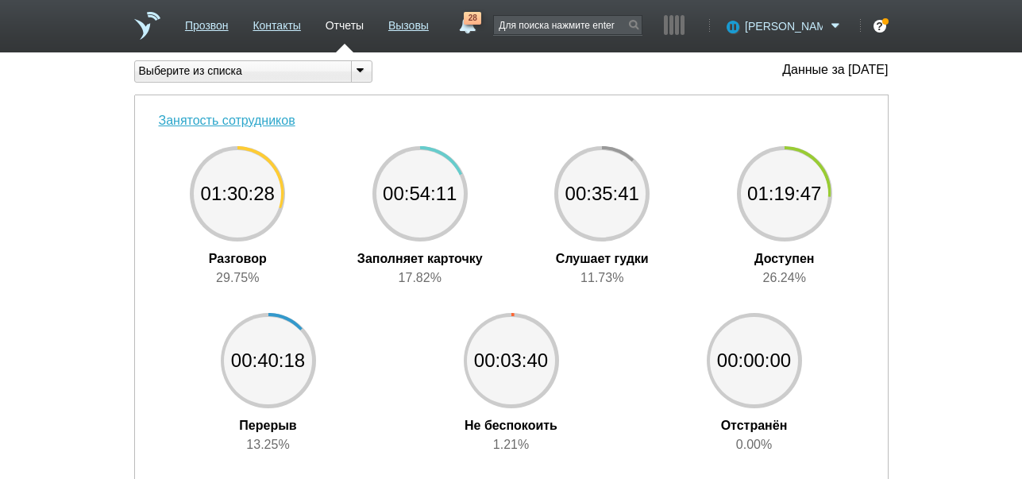
click at [792, 25] on span "[PERSON_NAME]" at bounding box center [784, 26] width 78 height 16
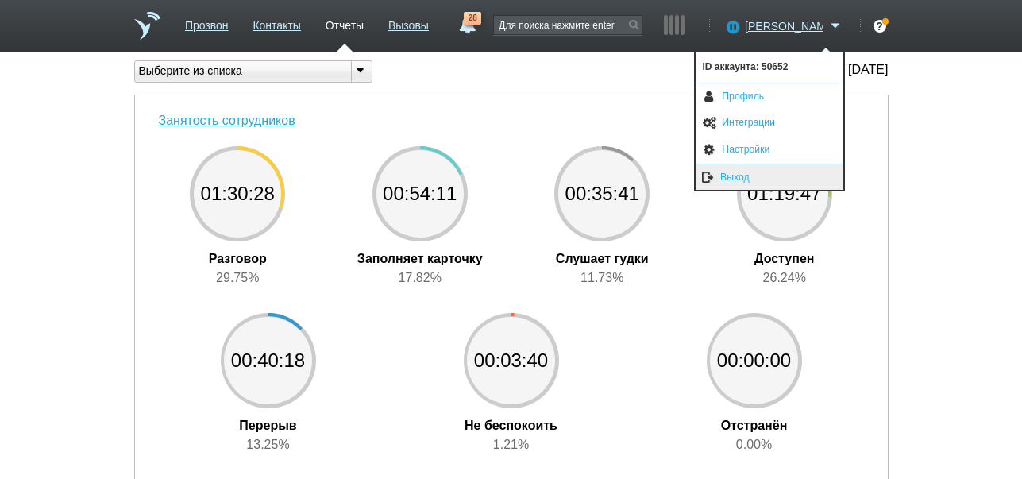
click at [741, 178] on link "Выход" at bounding box center [770, 177] width 148 height 26
